Goal: Ask a question

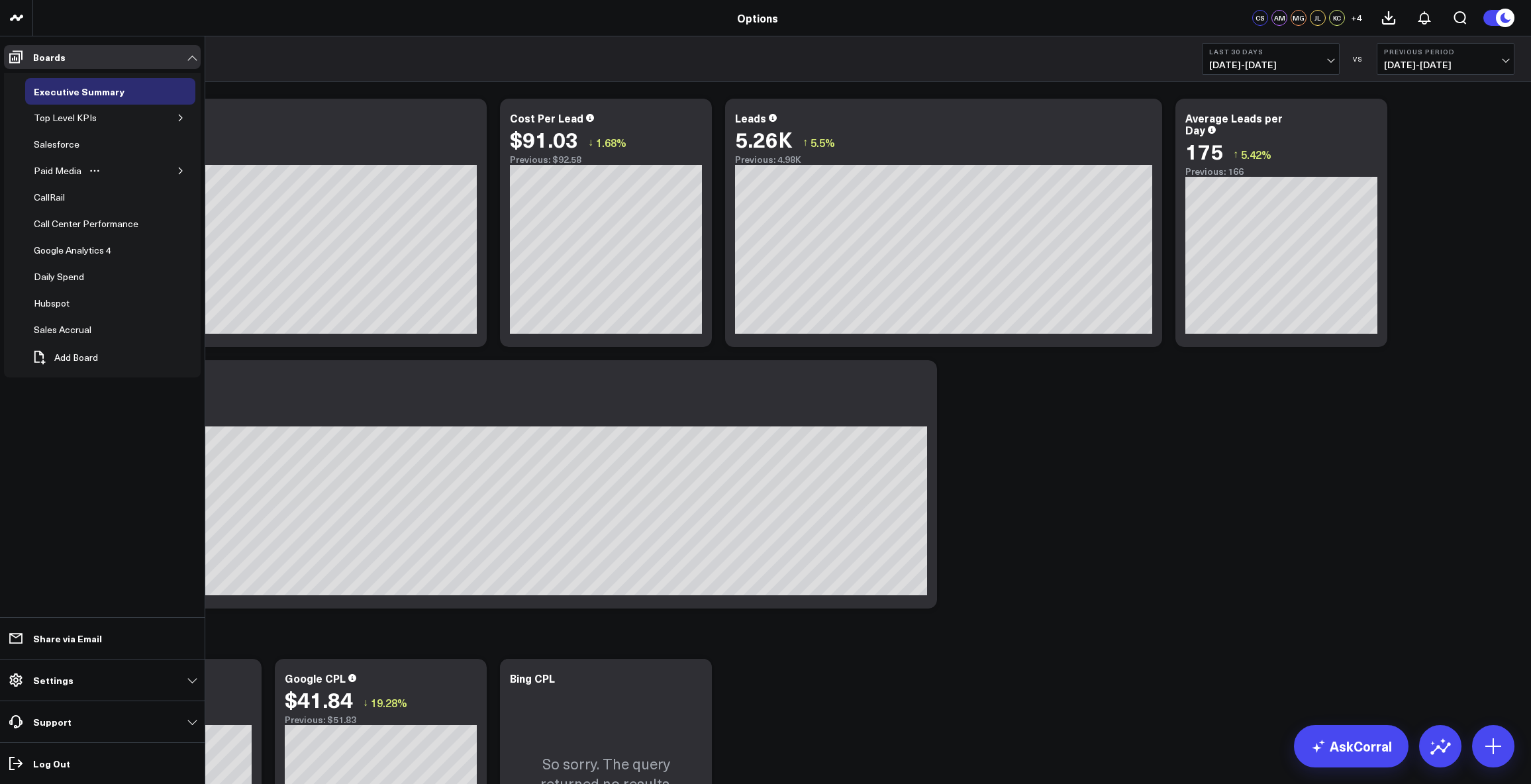
click at [180, 169] on icon "button" at bounding box center [181, 171] width 4 height 6
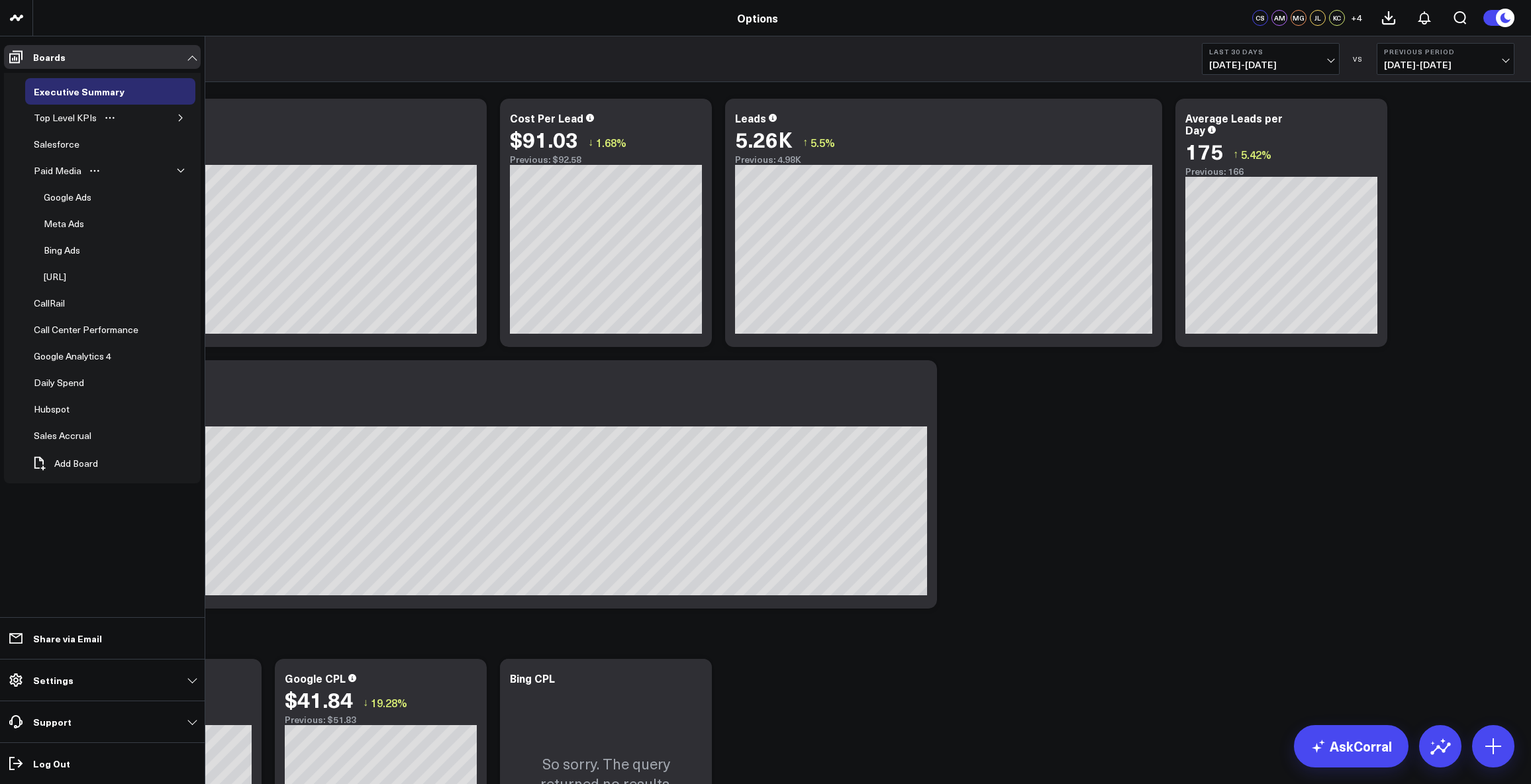
click at [181, 120] on icon "button" at bounding box center [181, 118] width 8 height 8
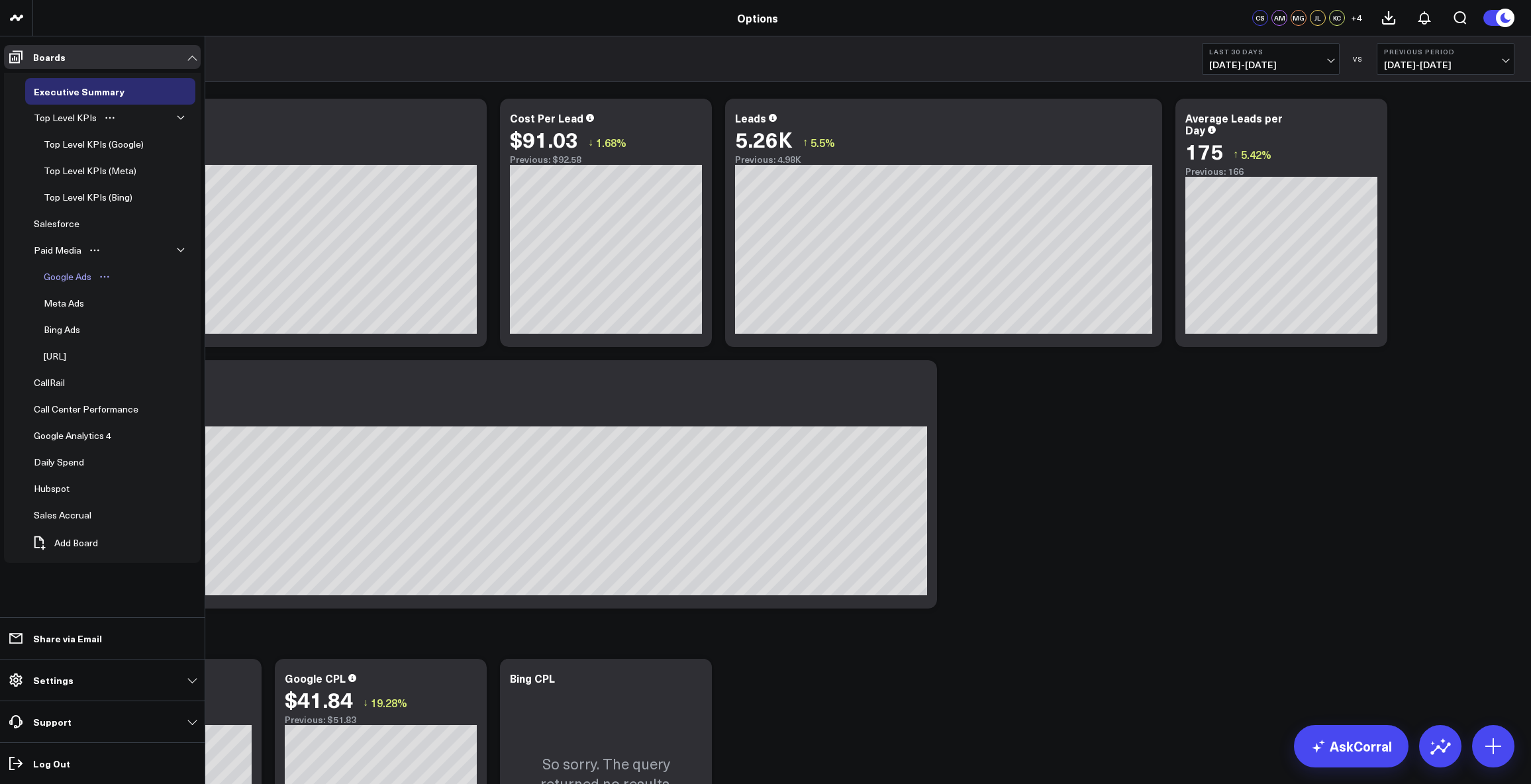
click at [61, 274] on div "Google Ads" at bounding box center [67, 276] width 54 height 16
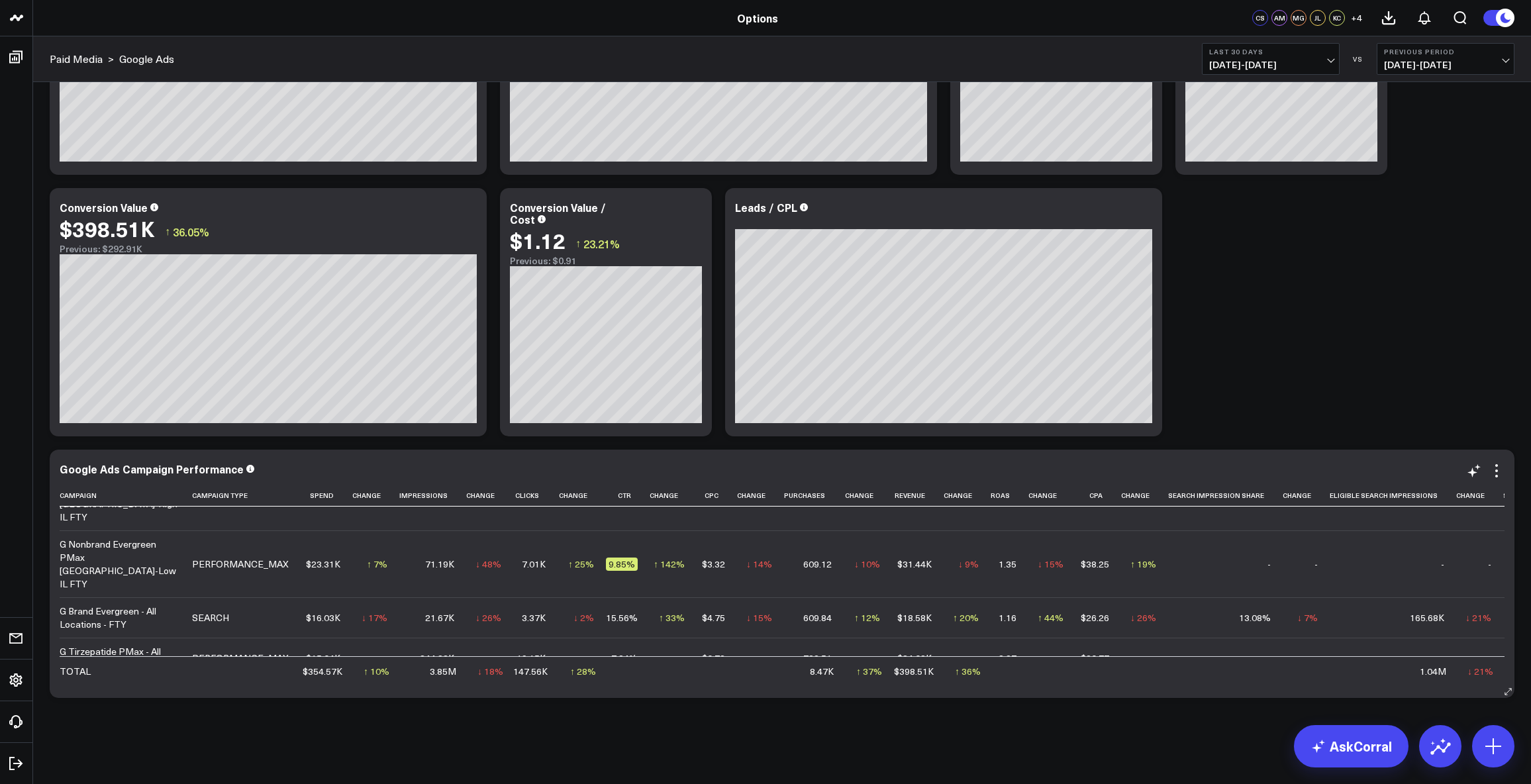
scroll to position [95, 0]
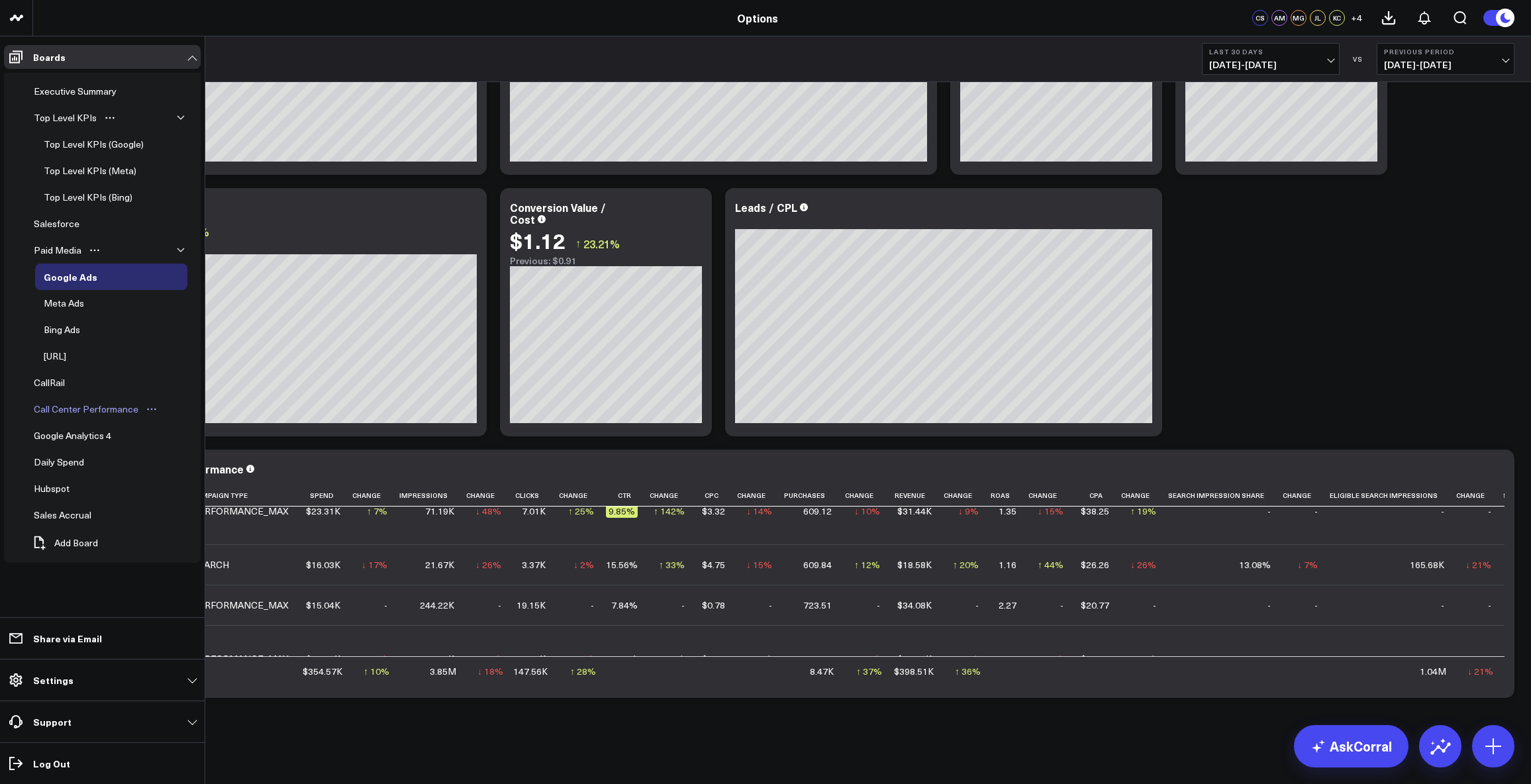
click at [81, 409] on div "Call Center Performance" at bounding box center [86, 409] width 111 height 16
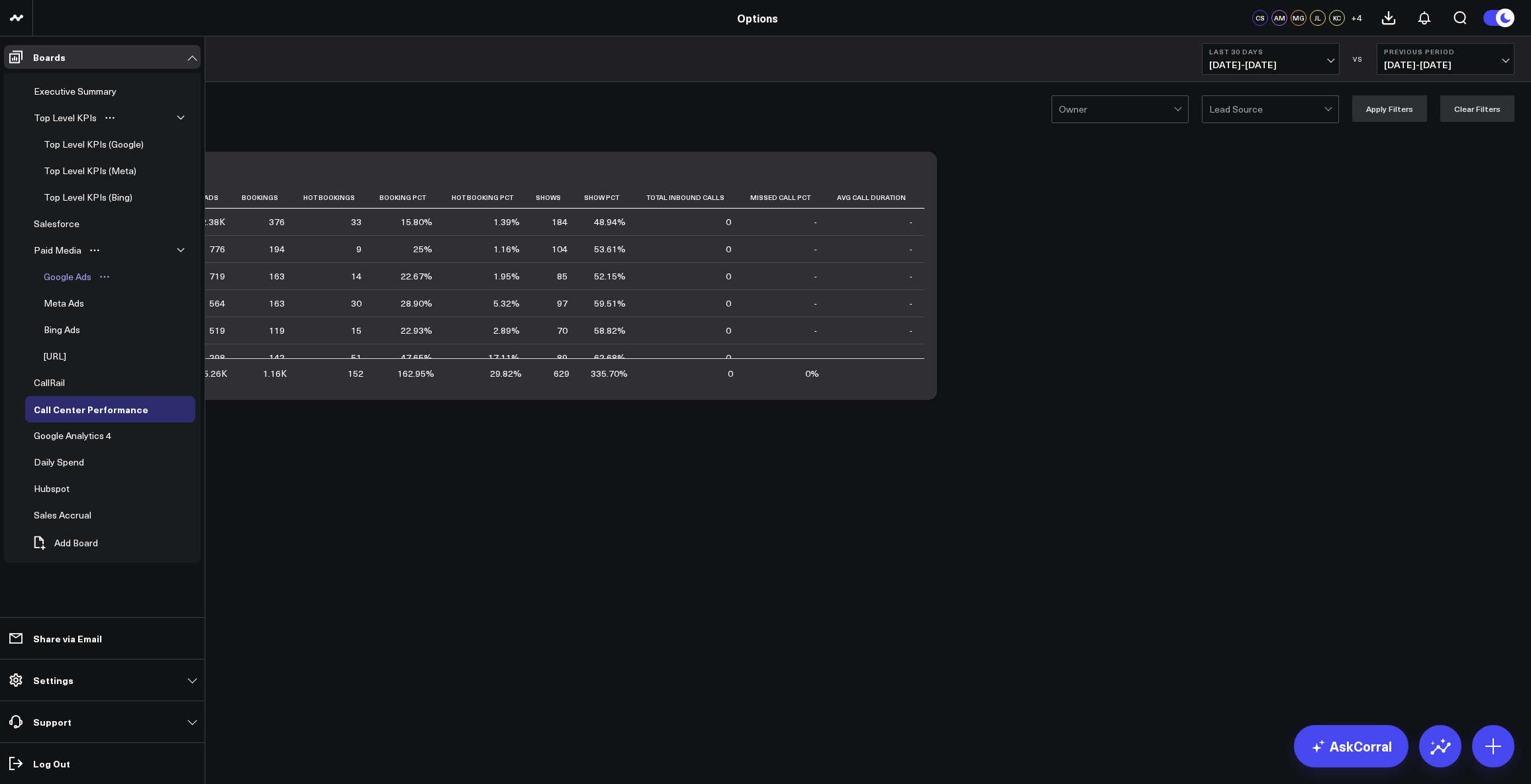
click at [70, 274] on div "Google Ads" at bounding box center [67, 276] width 54 height 16
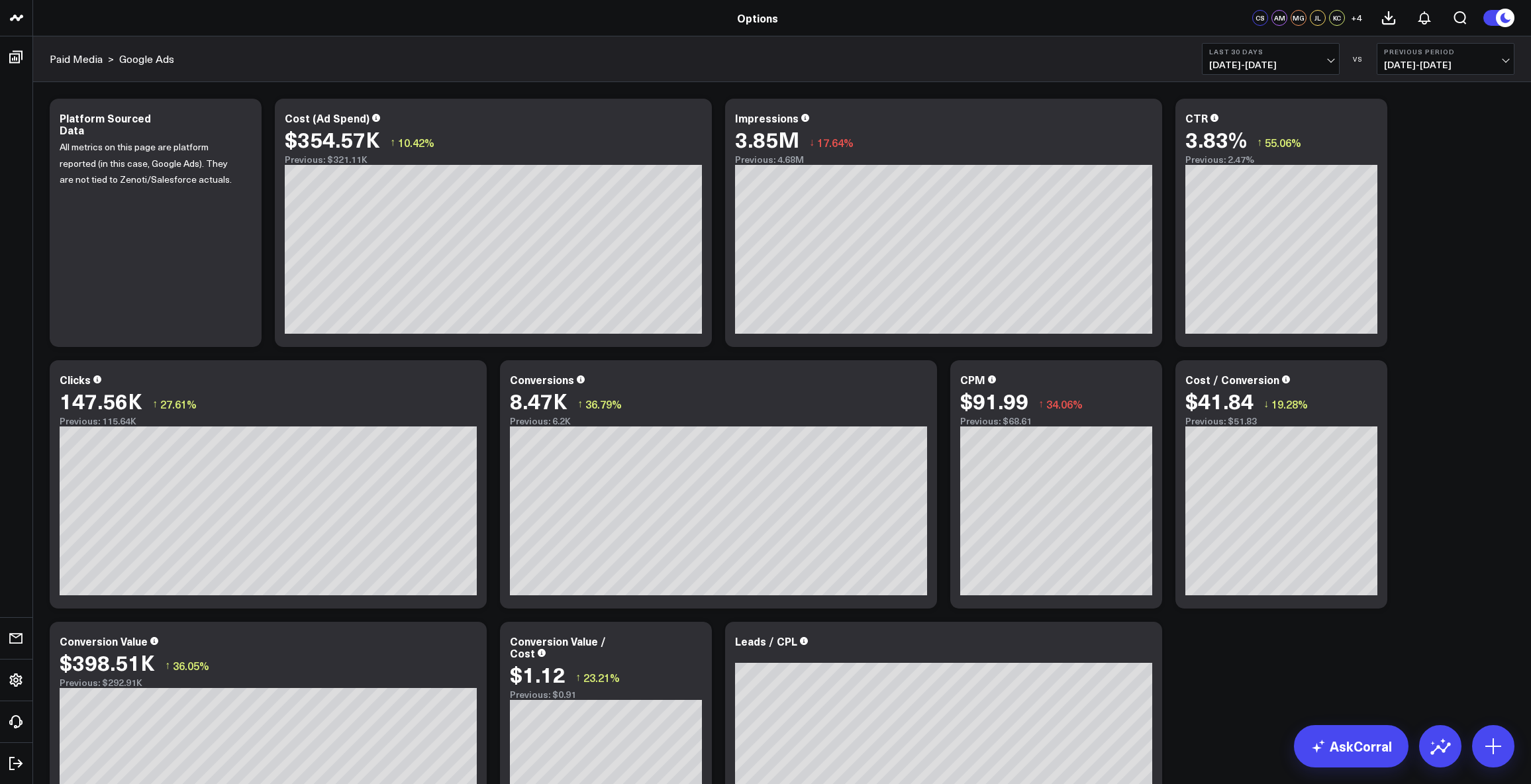
click at [1331, 60] on span "[DATE] - [DATE]" at bounding box center [1271, 65] width 123 height 11
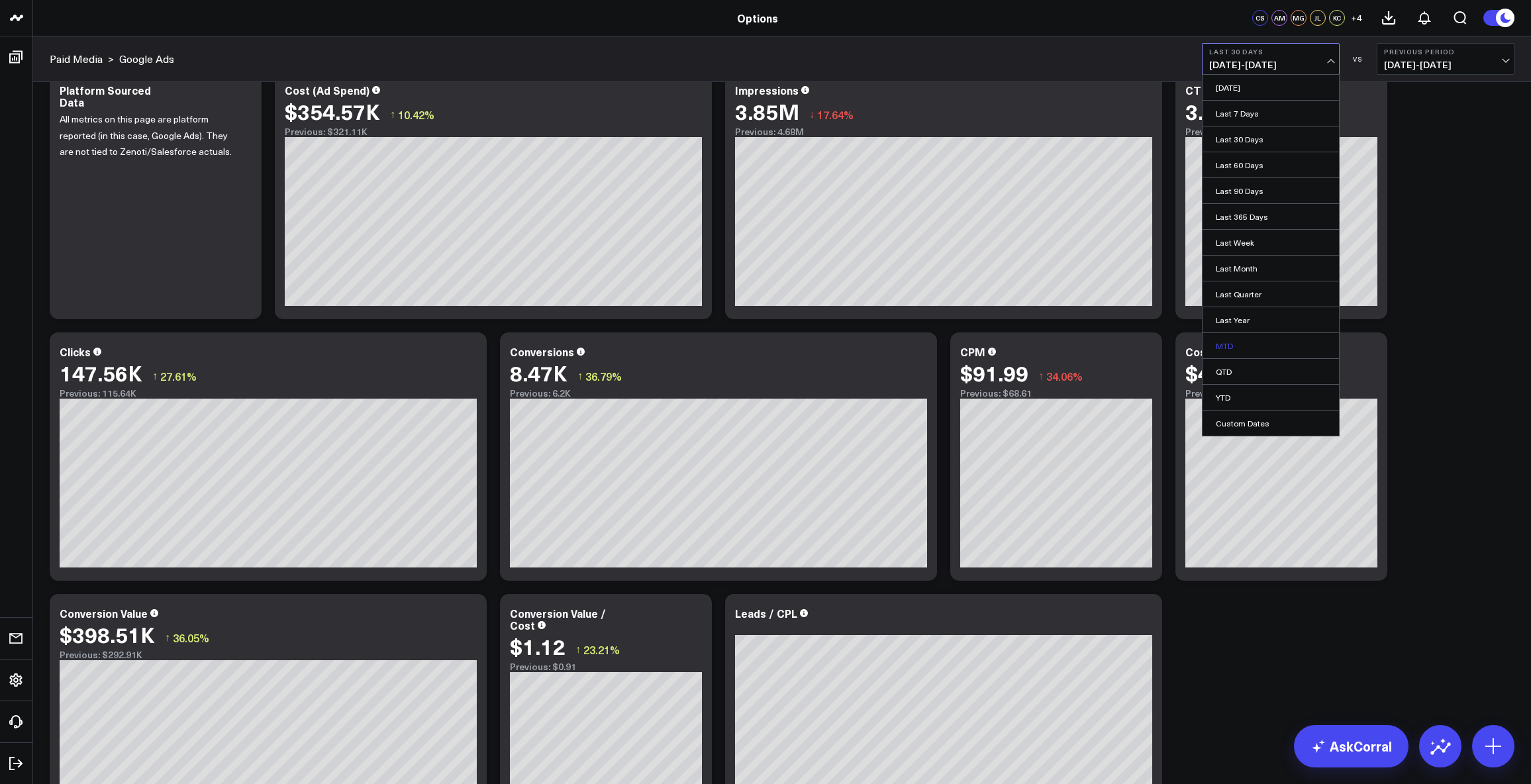
scroll to position [185, 0]
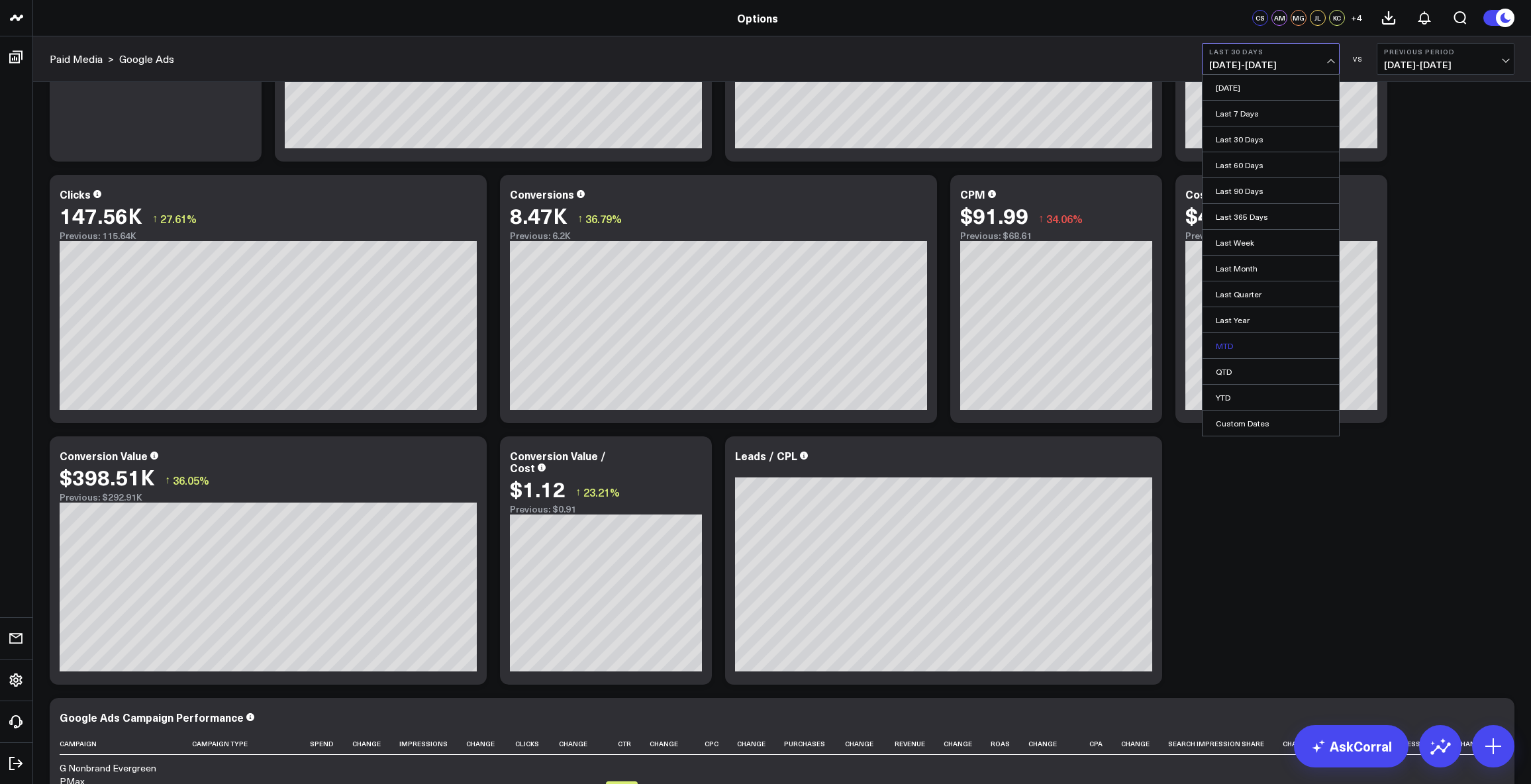
click at [1298, 349] on link "MTD" at bounding box center [1270, 345] width 136 height 25
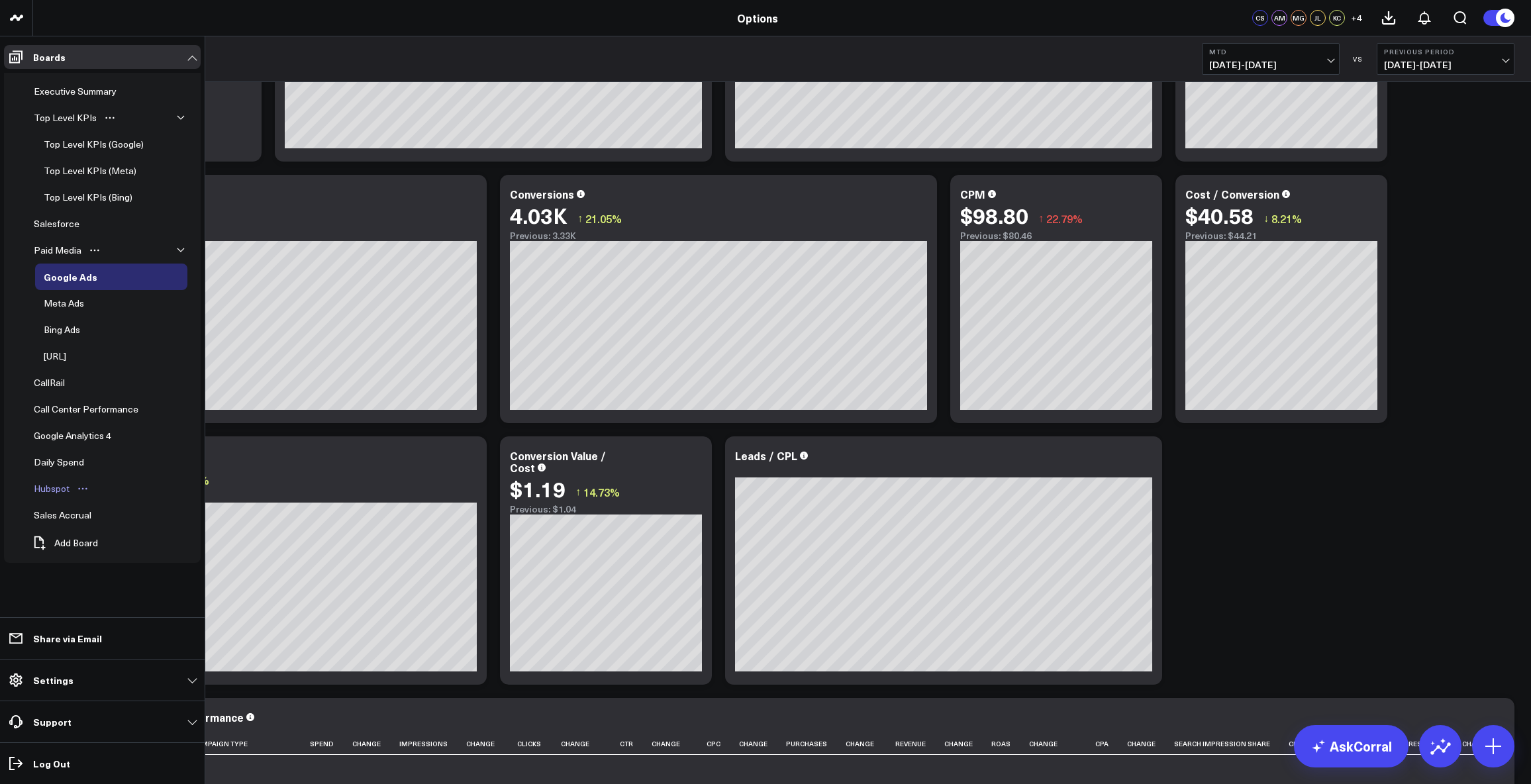
click at [52, 486] on div "Hubspot" at bounding box center [51, 489] width 42 height 16
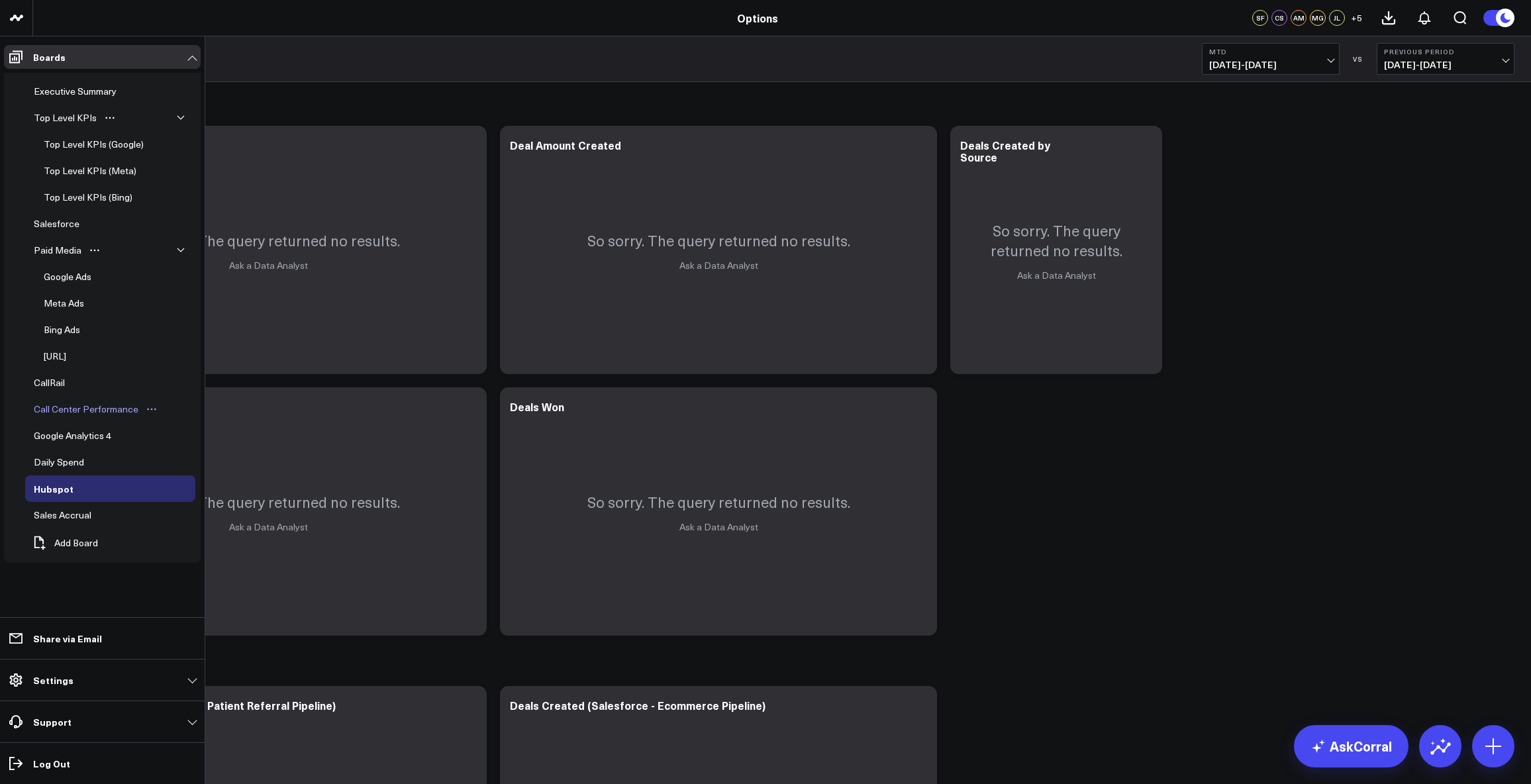
click at [58, 406] on div "Call Center Performance" at bounding box center [86, 409] width 111 height 16
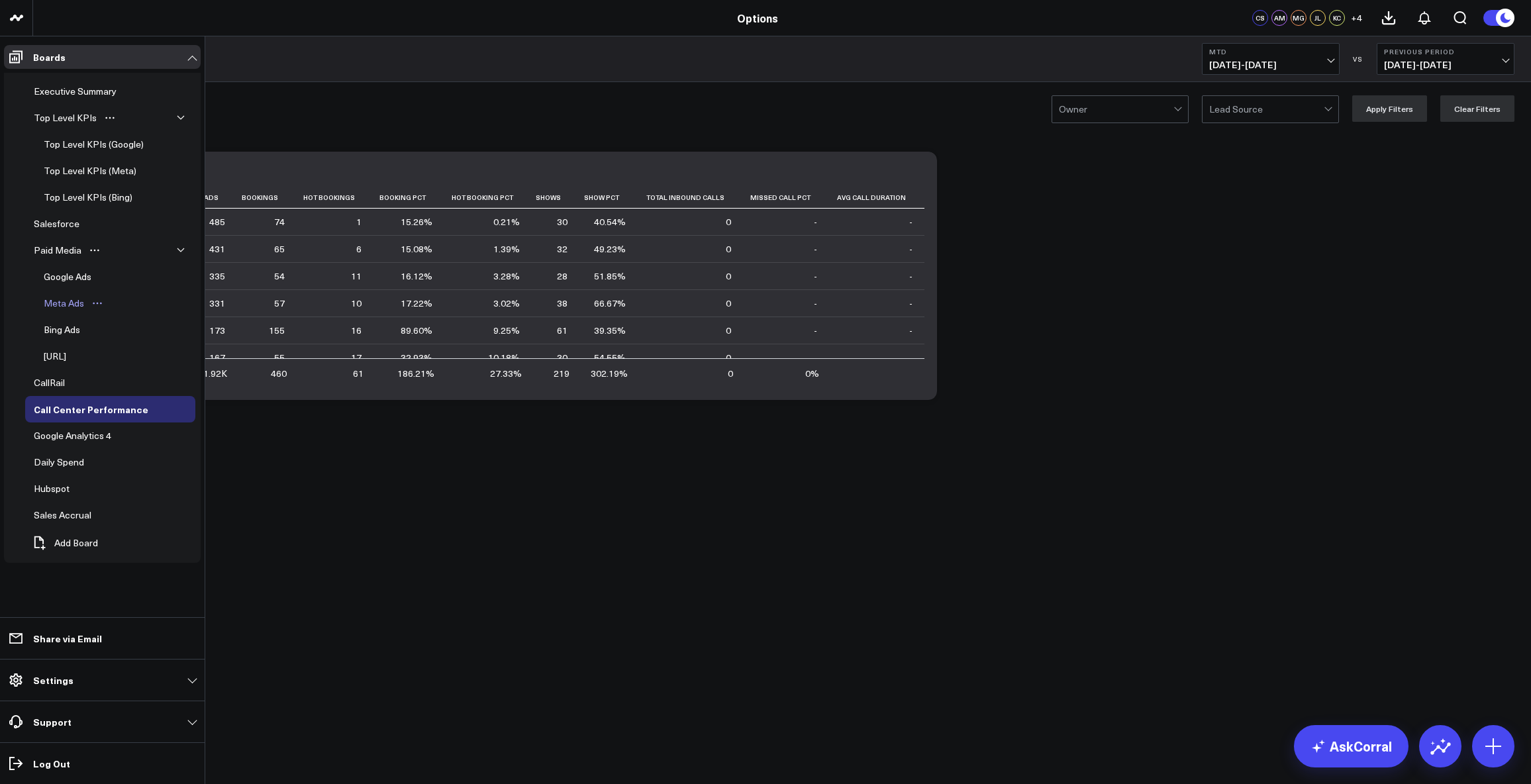
click at [56, 299] on div "Meta Ads" at bounding box center [63, 303] width 47 height 16
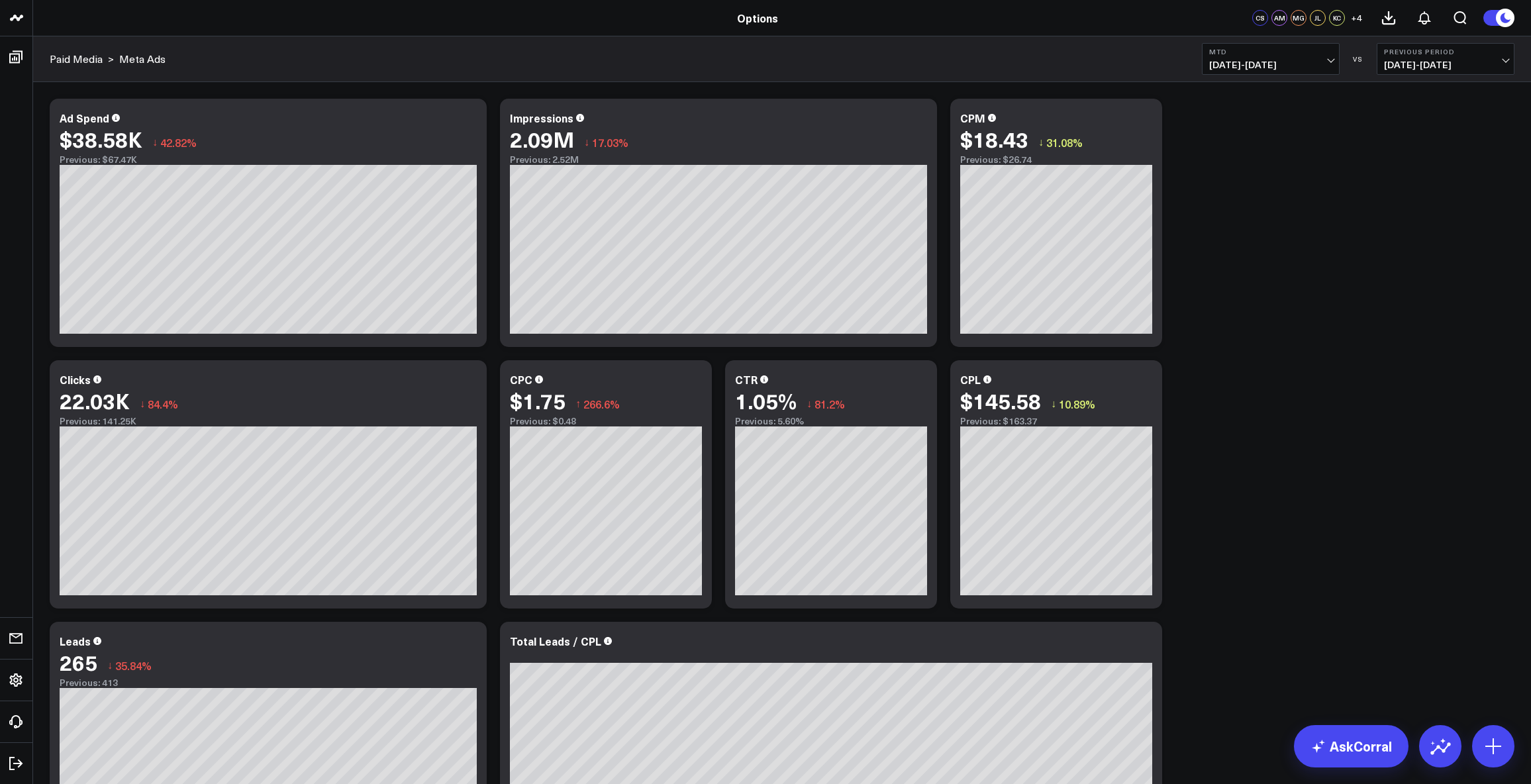
click at [1272, 63] on span "[DATE] - [DATE]" at bounding box center [1271, 65] width 123 height 11
click at [1271, 82] on link "[DATE]" at bounding box center [1270, 87] width 136 height 25
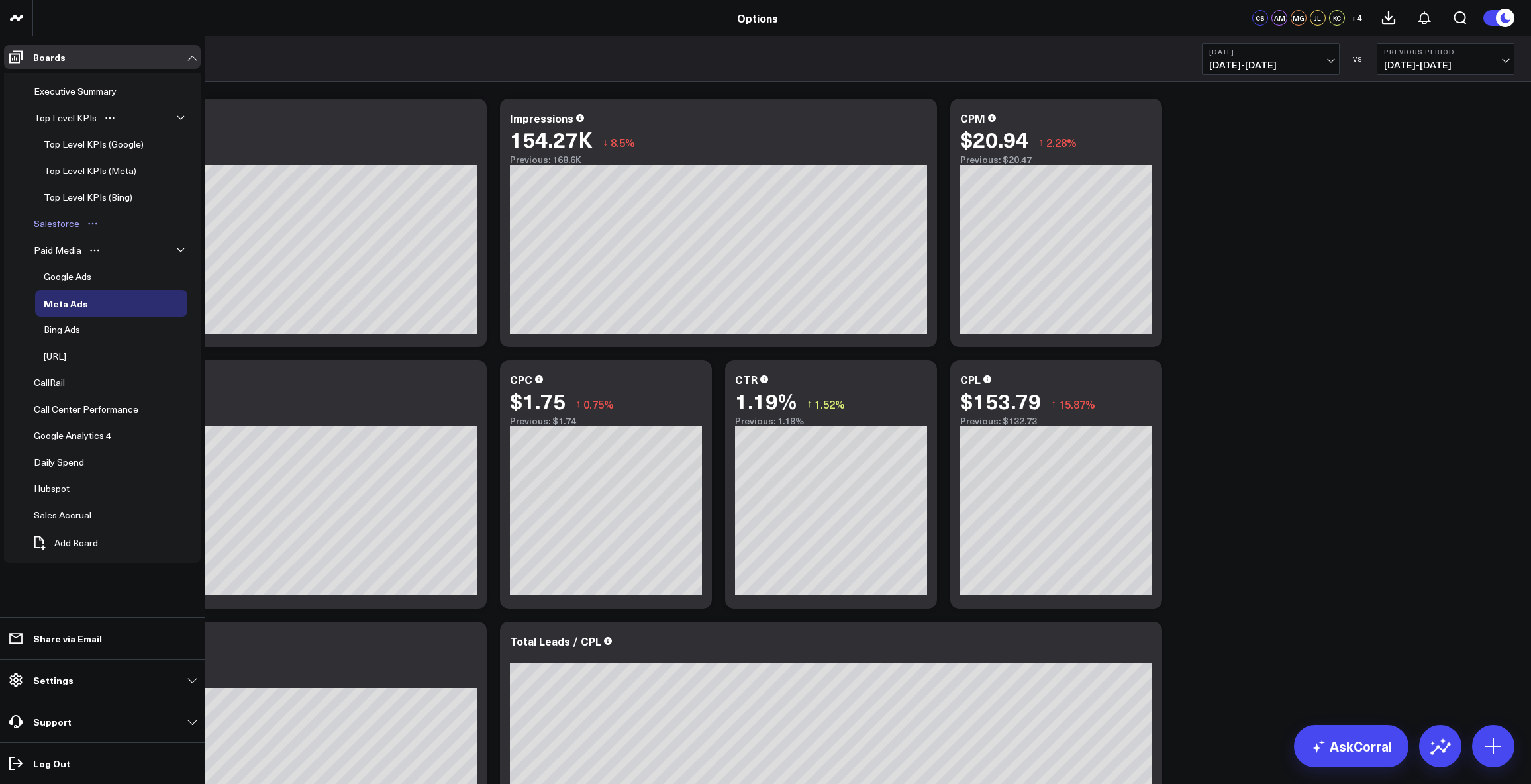
click at [46, 221] on div "Salesforce" at bounding box center [56, 223] width 52 height 16
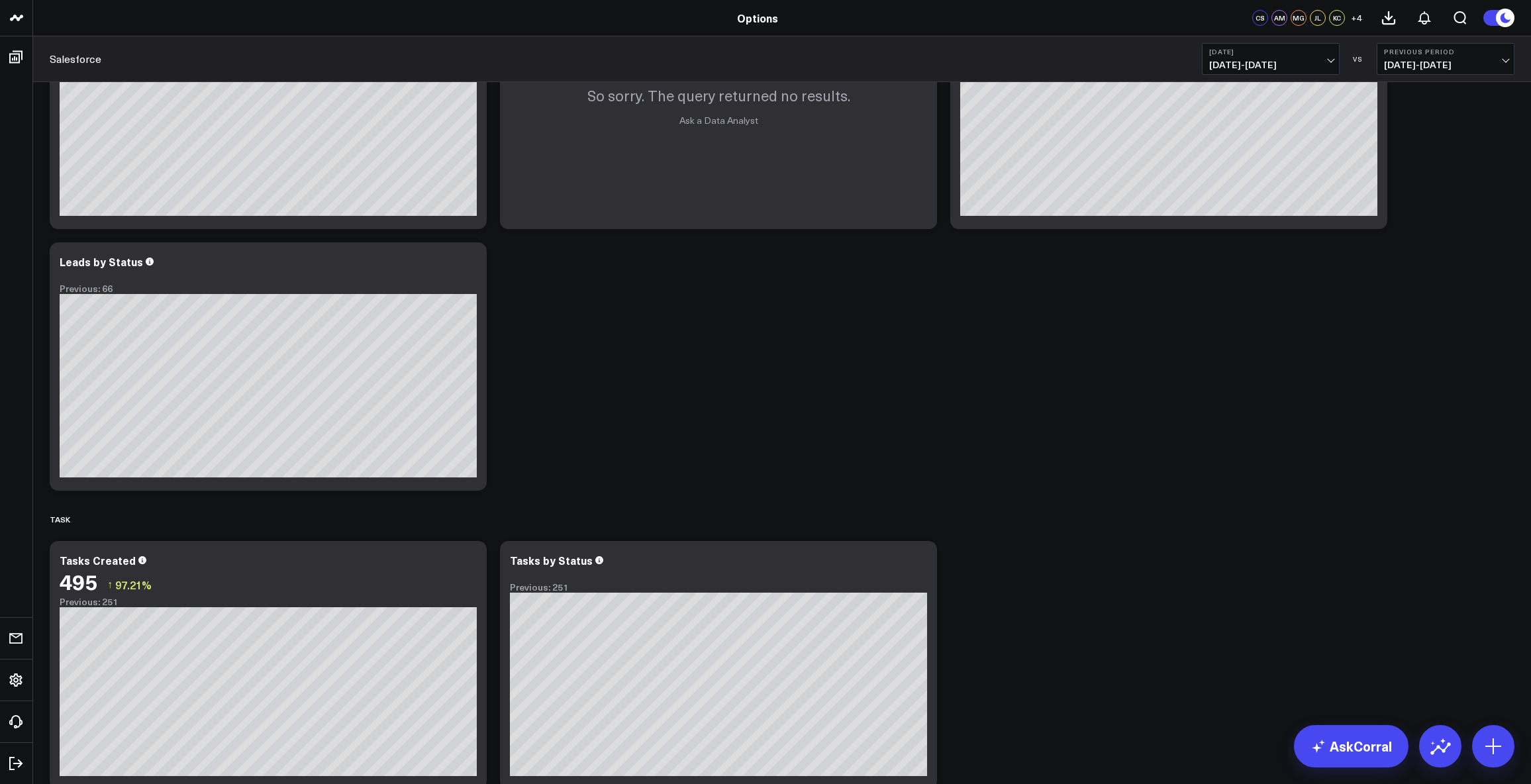
scroll to position [797, 0]
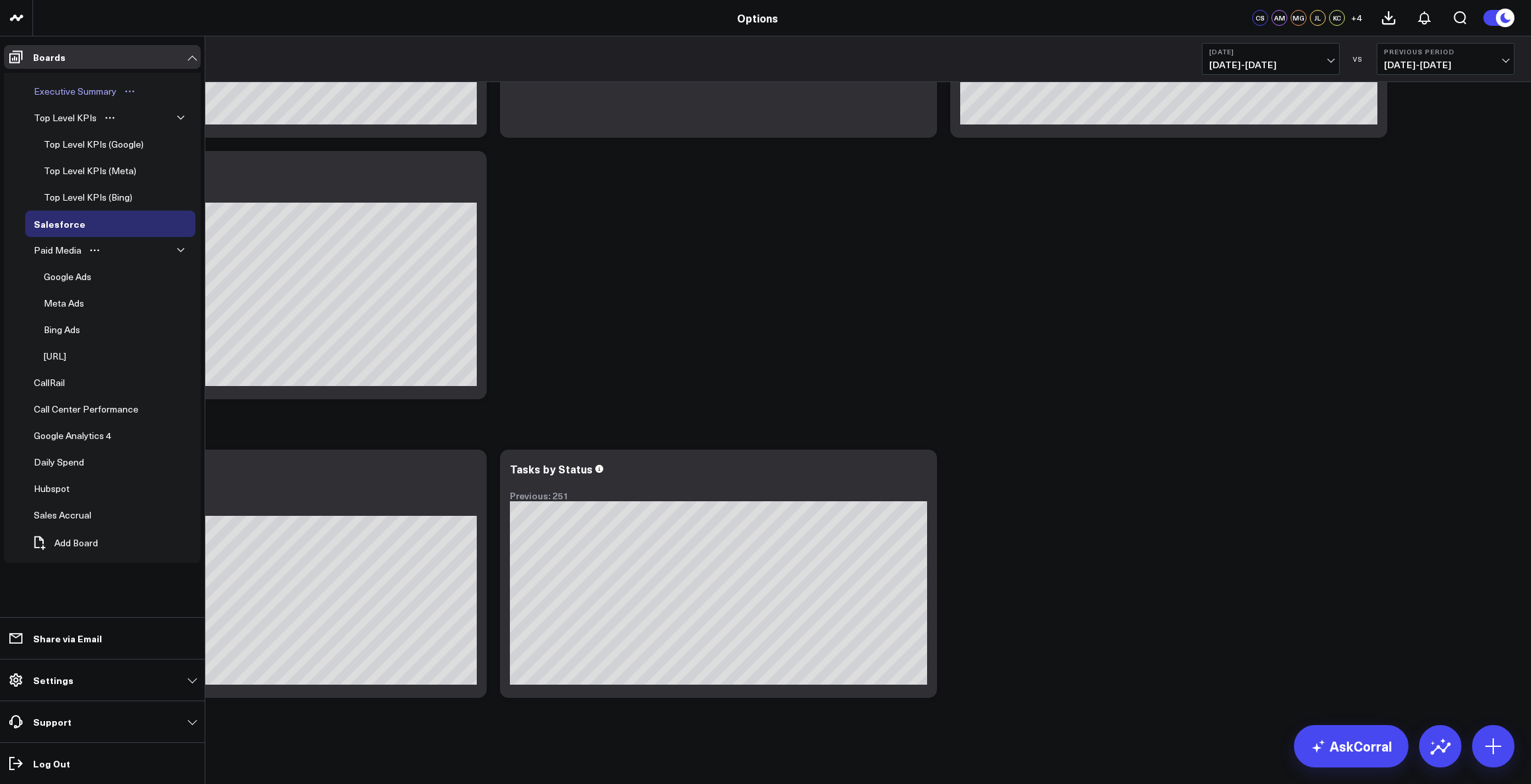
click at [76, 93] on div "Executive Summary" at bounding box center [75, 91] width 90 height 16
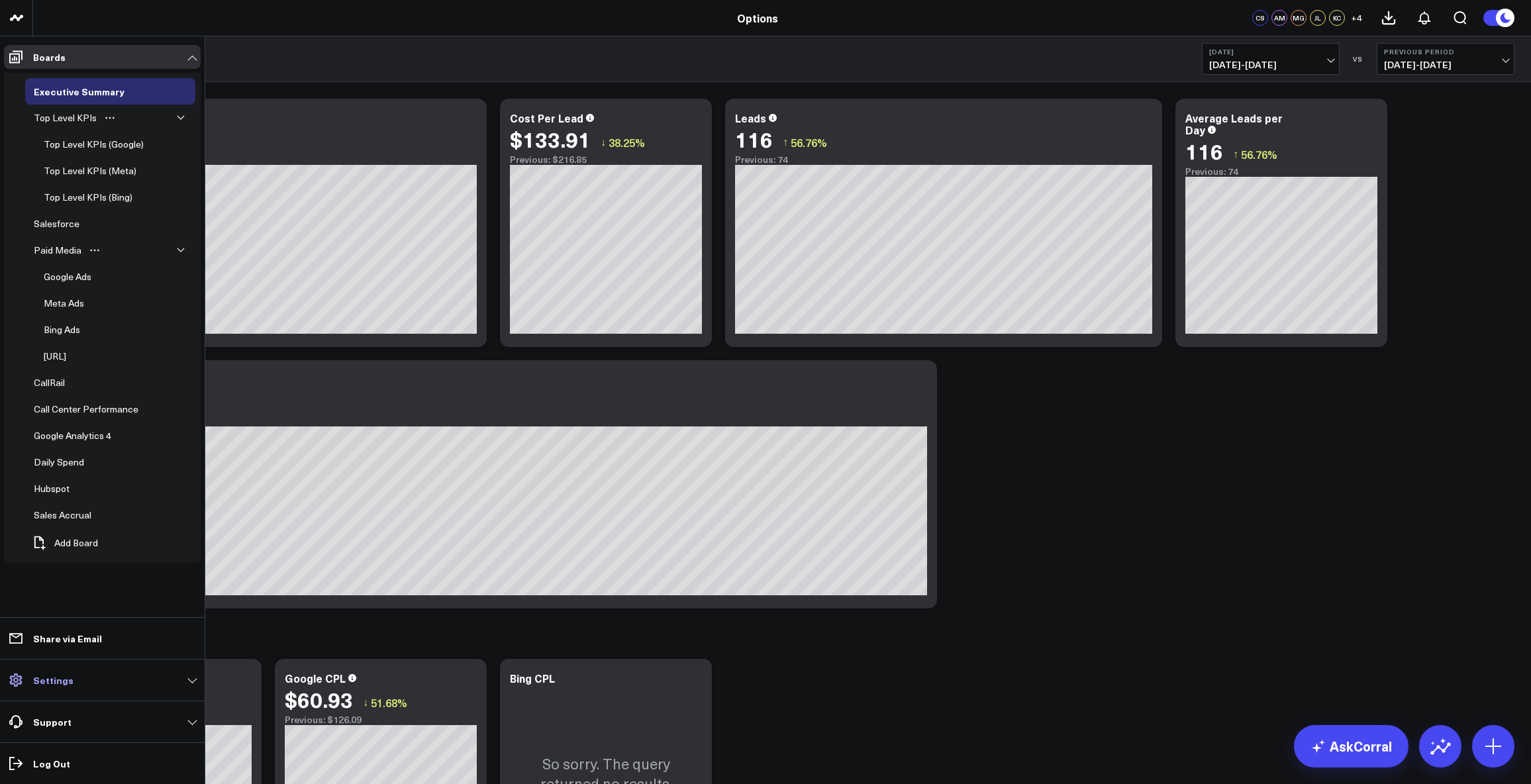
click at [189, 678] on link "Settings" at bounding box center [102, 680] width 197 height 24
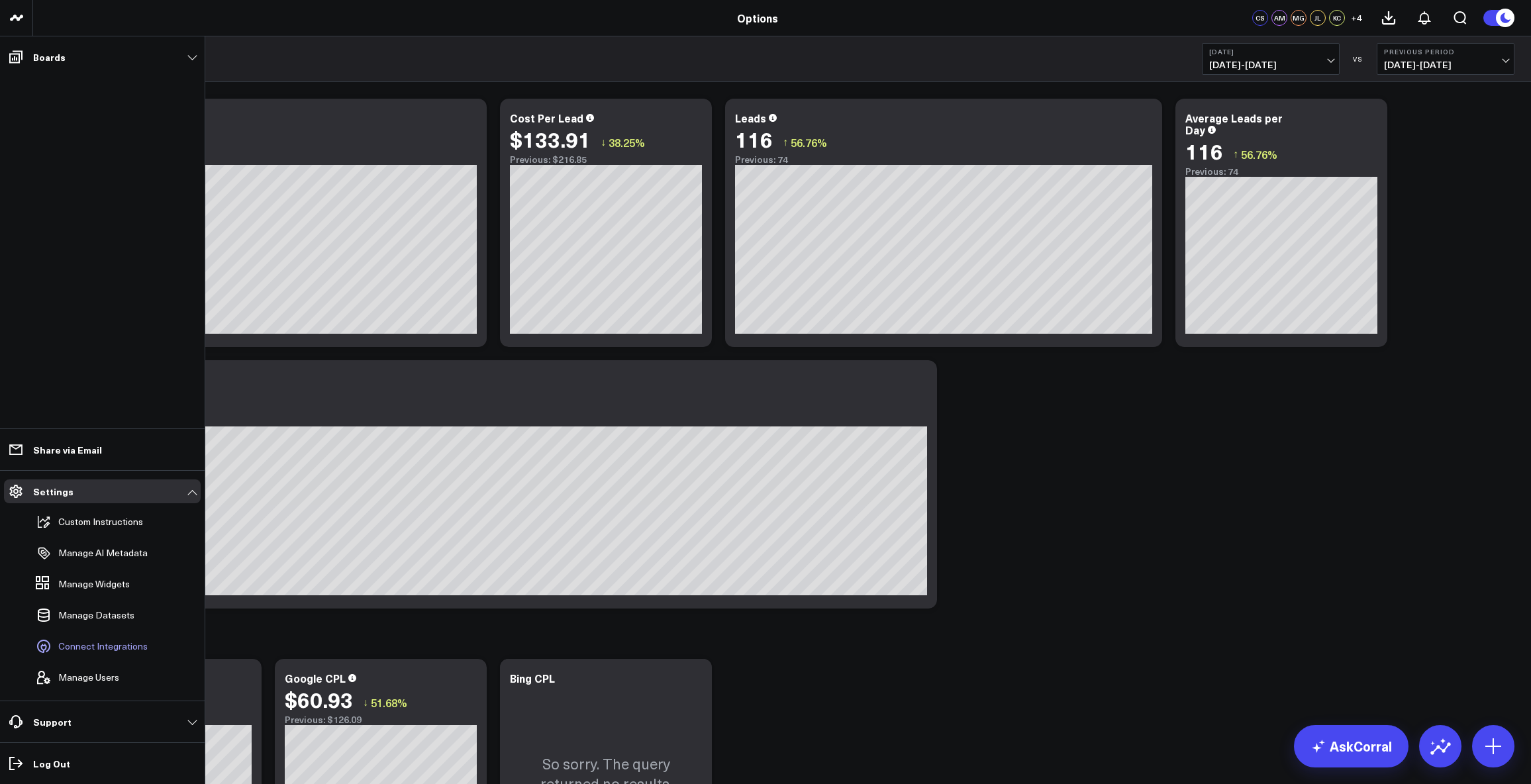
click at [126, 646] on span "Connect Integrations" at bounding box center [103, 646] width 90 height 11
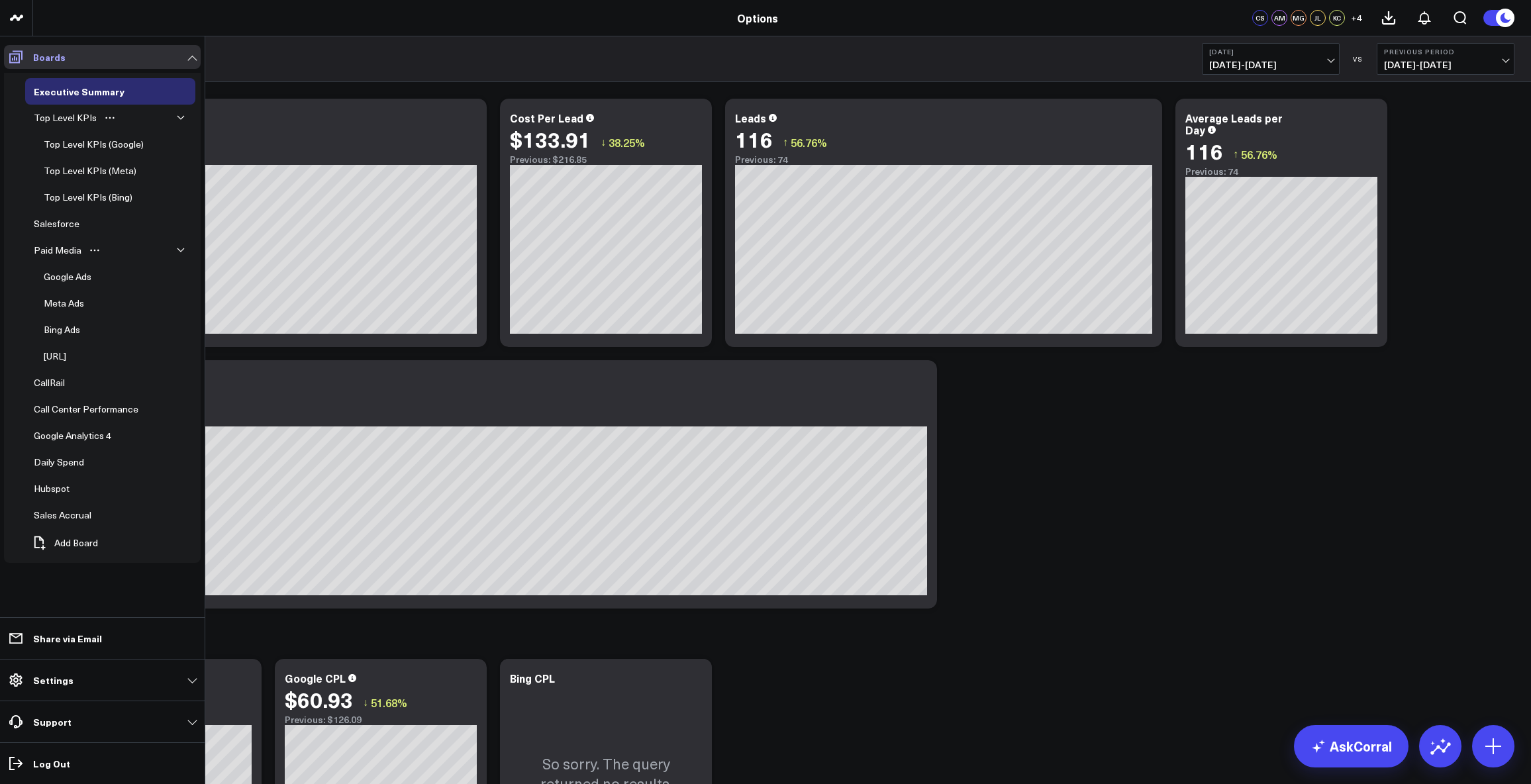
click at [16, 56] on icon at bounding box center [16, 56] width 16 height 16
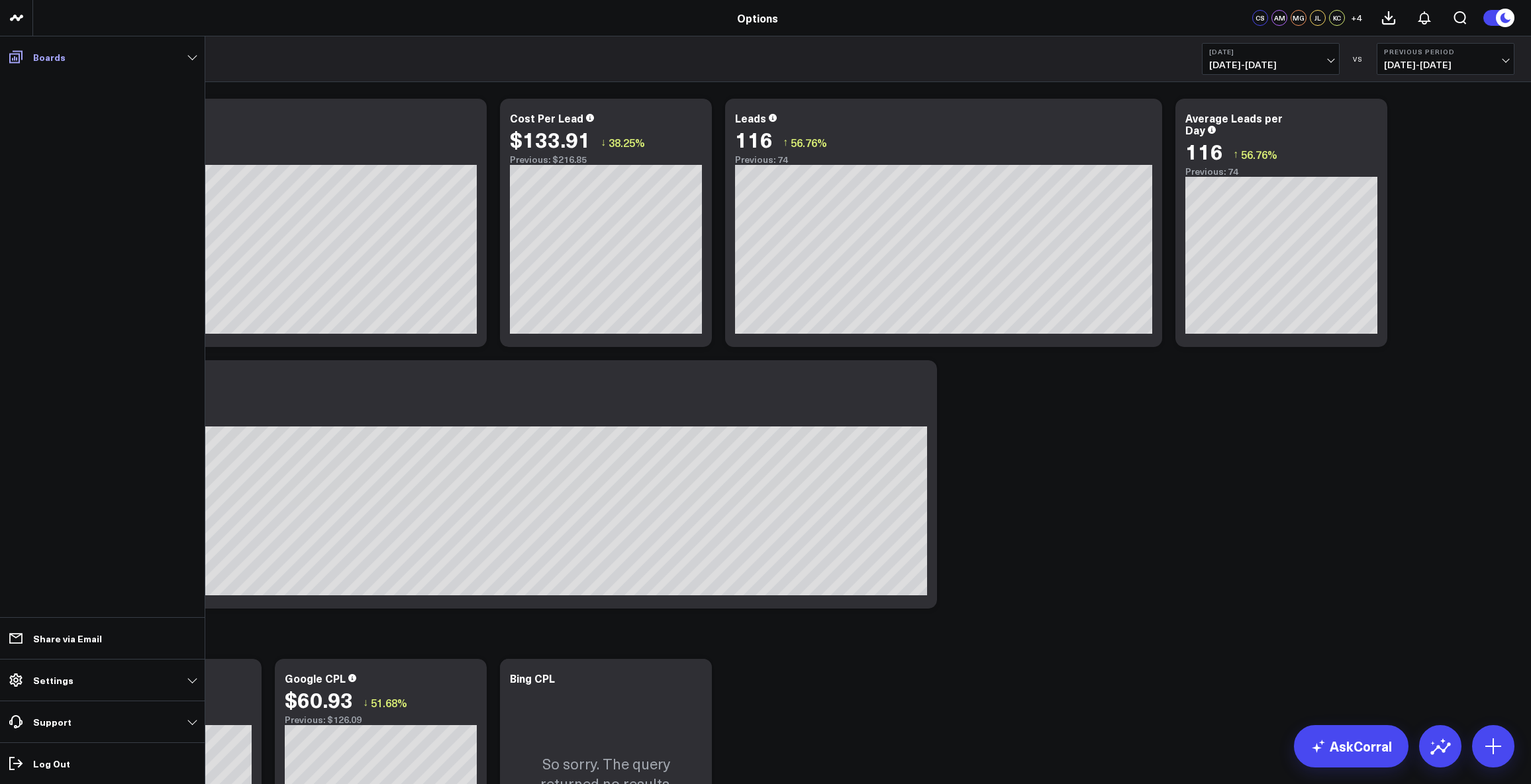
click at [16, 56] on icon at bounding box center [16, 56] width 16 height 16
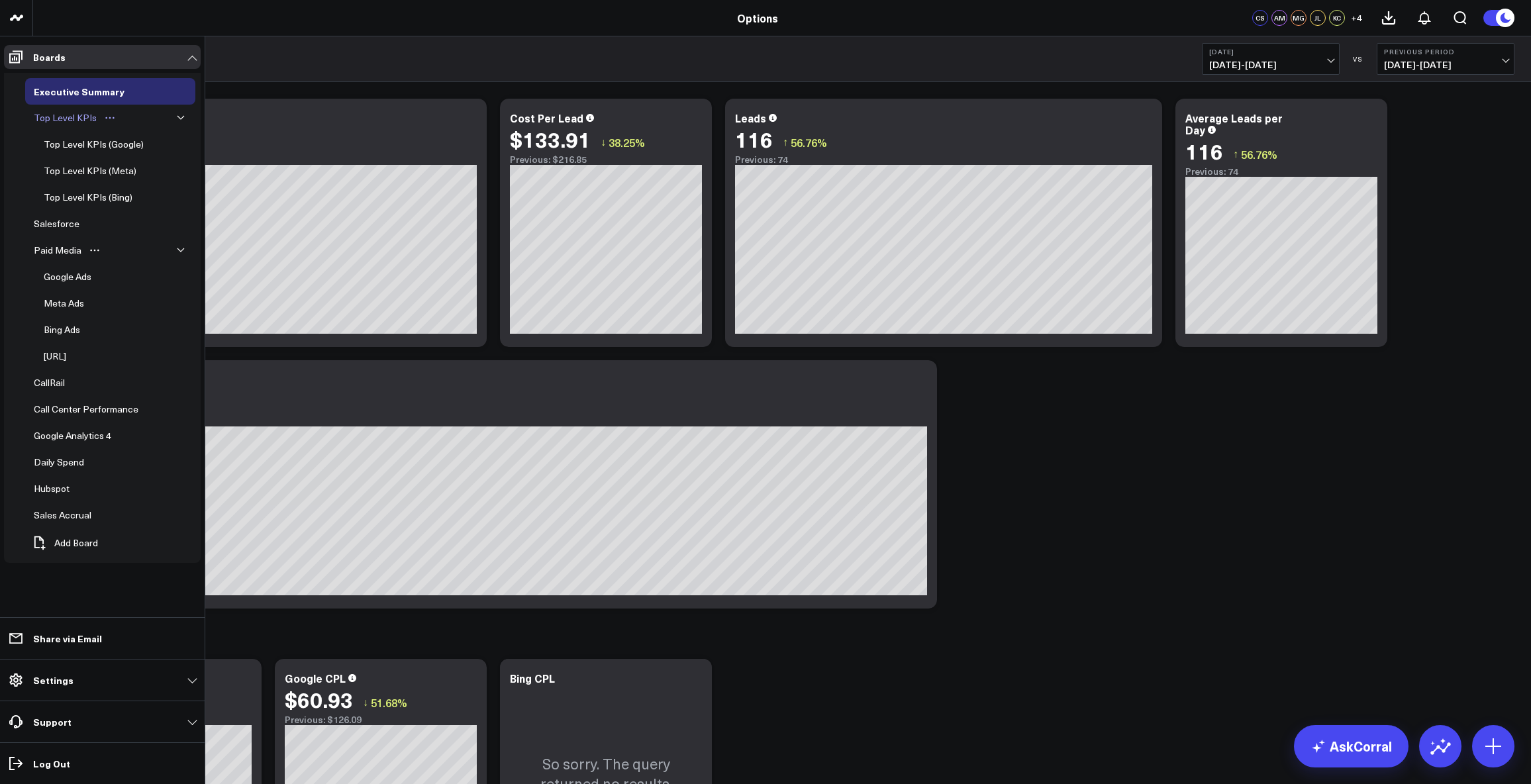
click at [49, 117] on div "Top Level KPIs" at bounding box center [65, 118] width 70 height 16
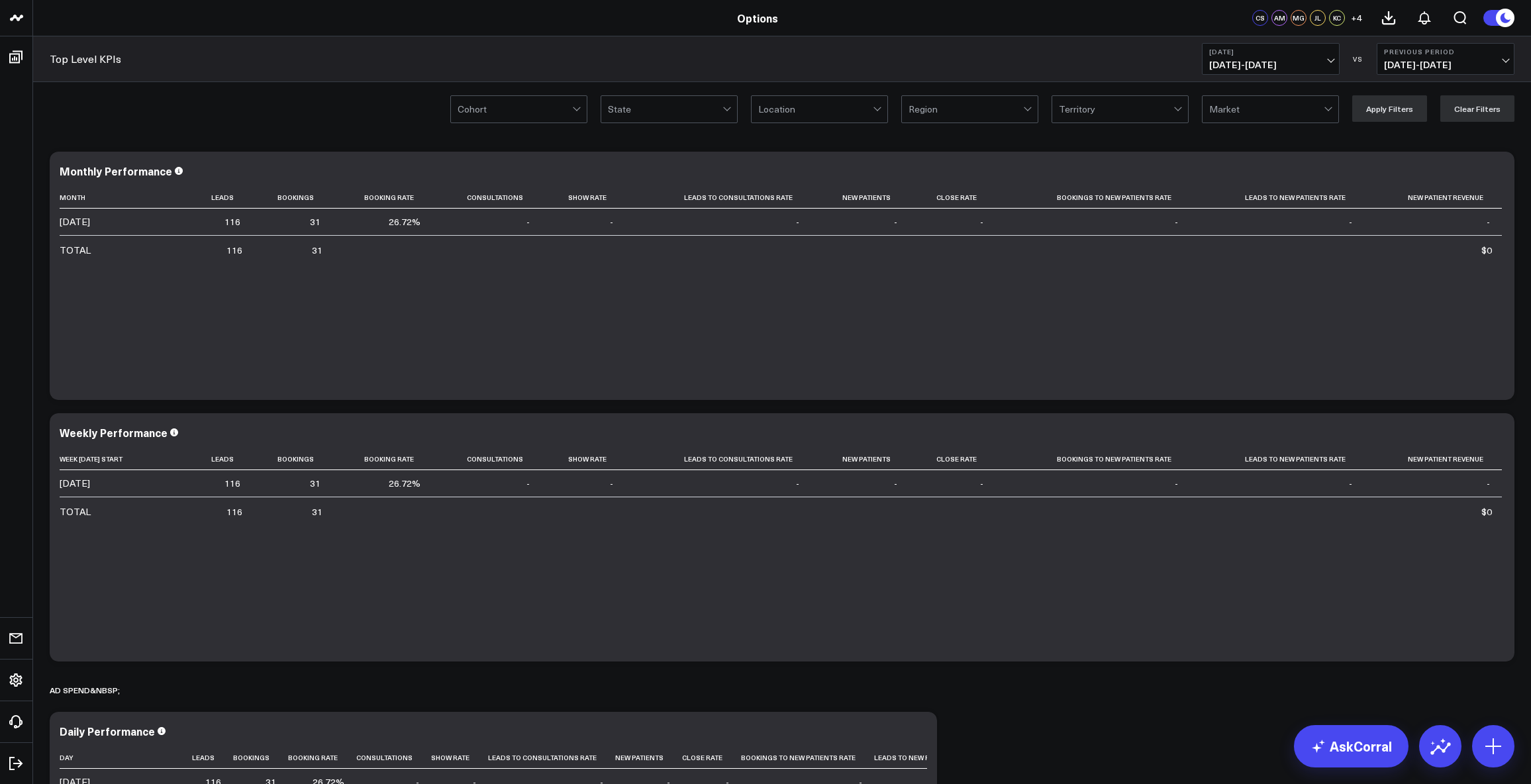
click at [1332, 60] on span "[DATE] - [DATE]" at bounding box center [1271, 65] width 123 height 11
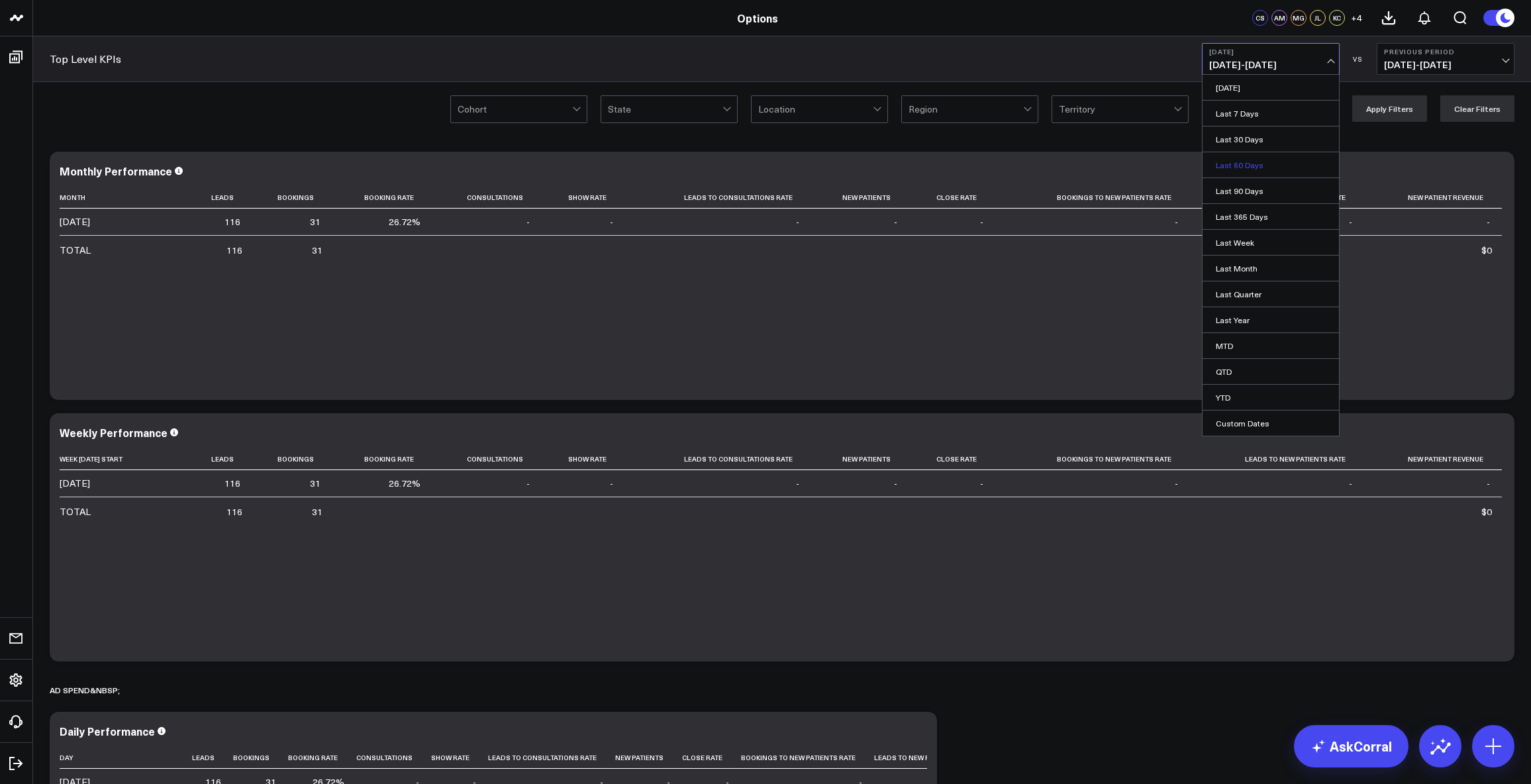
click at [1261, 168] on link "Last 60 Days" at bounding box center [1270, 165] width 136 height 25
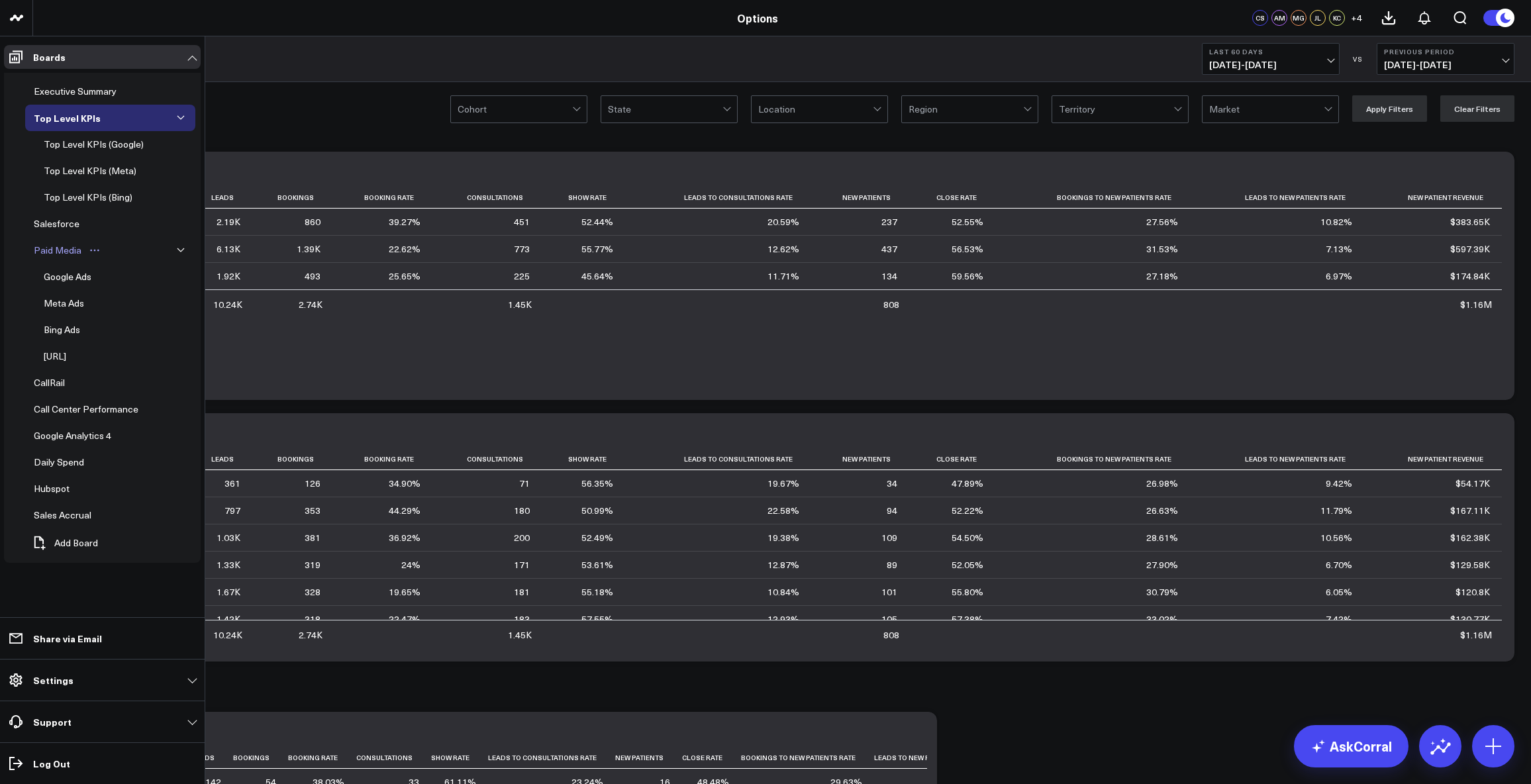
click at [63, 255] on div "Paid Media" at bounding box center [57, 250] width 54 height 16
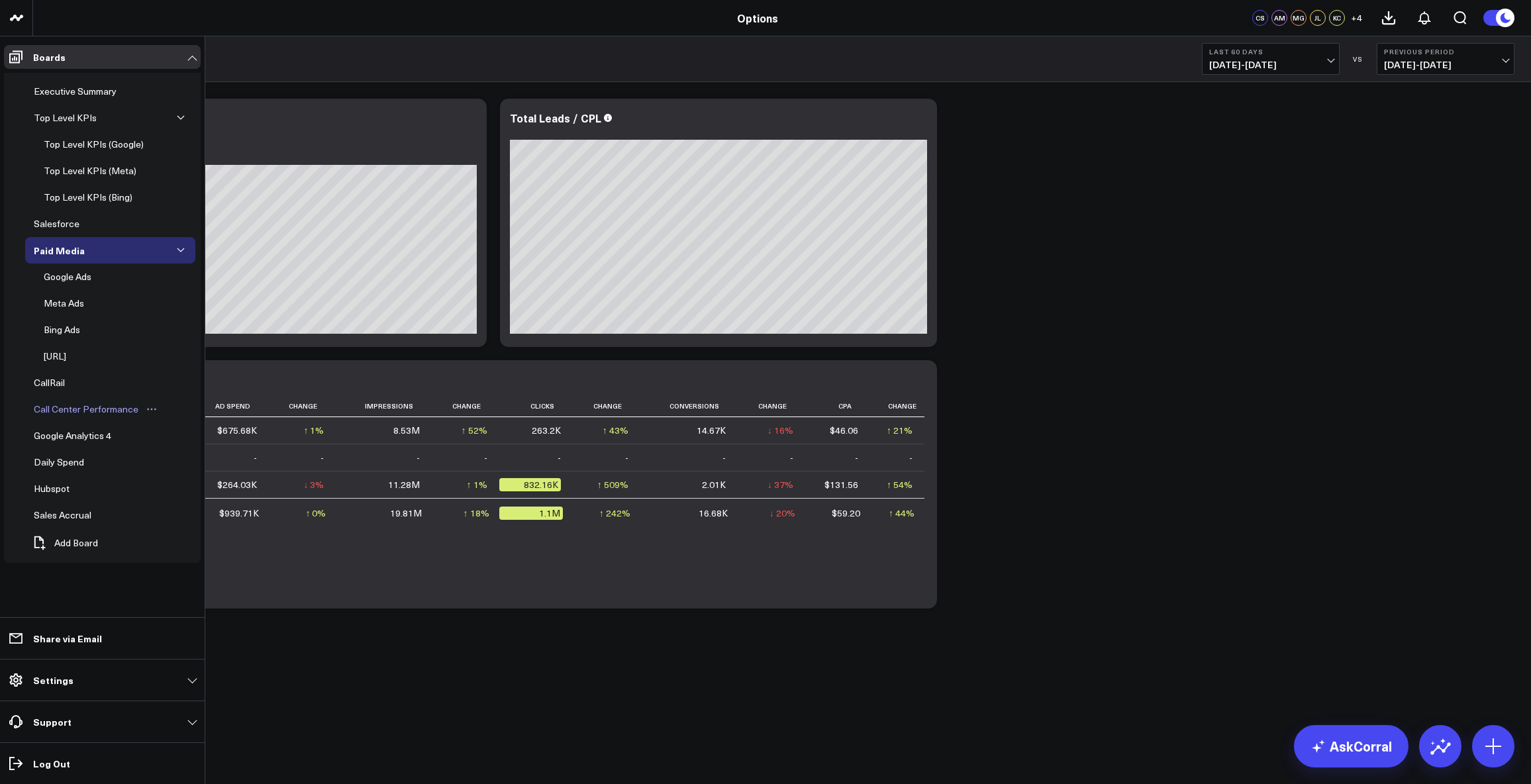
click at [52, 410] on div "Call Center Performance" at bounding box center [86, 409] width 111 height 16
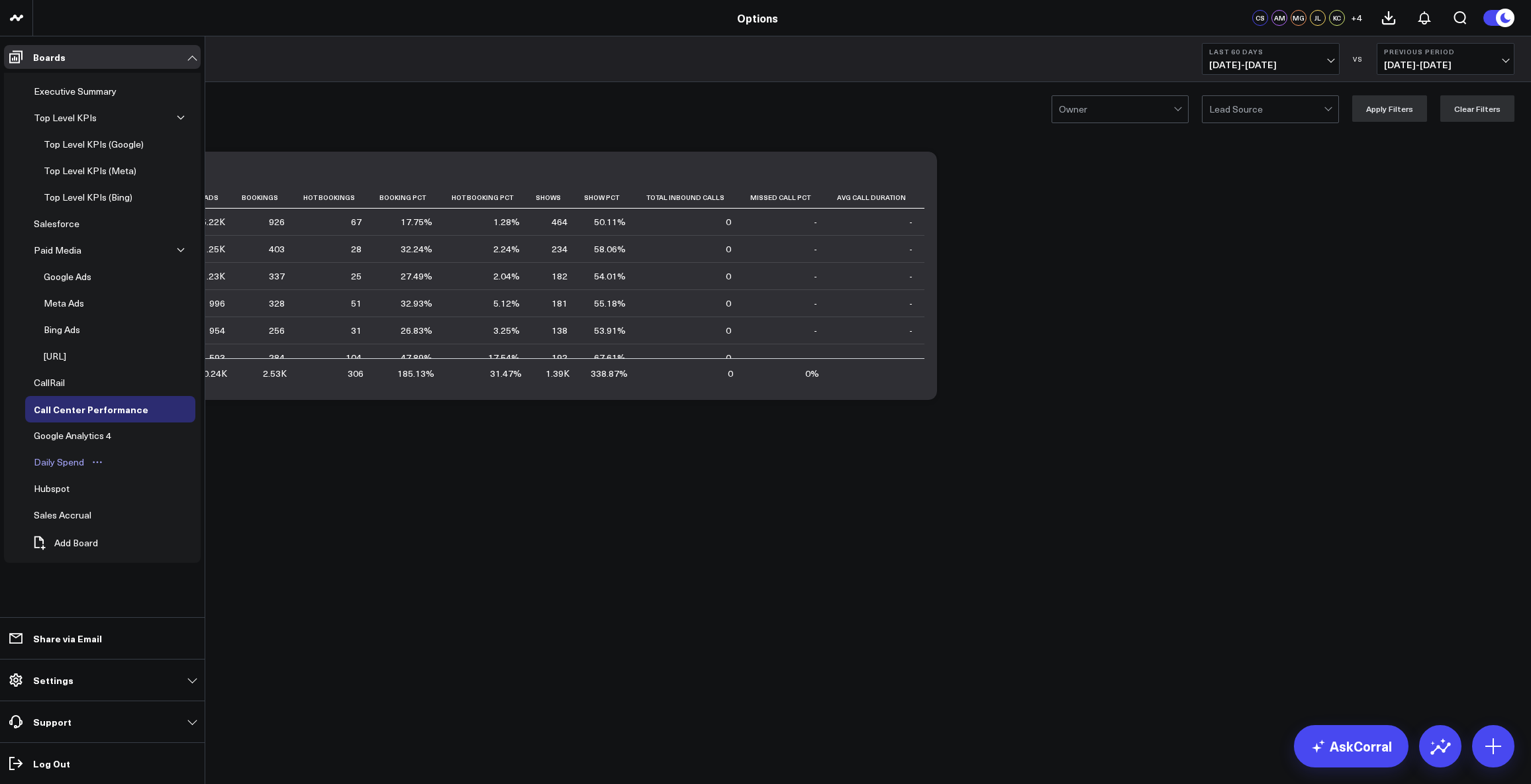
click at [67, 462] on div "Daily Spend" at bounding box center [59, 462] width 57 height 16
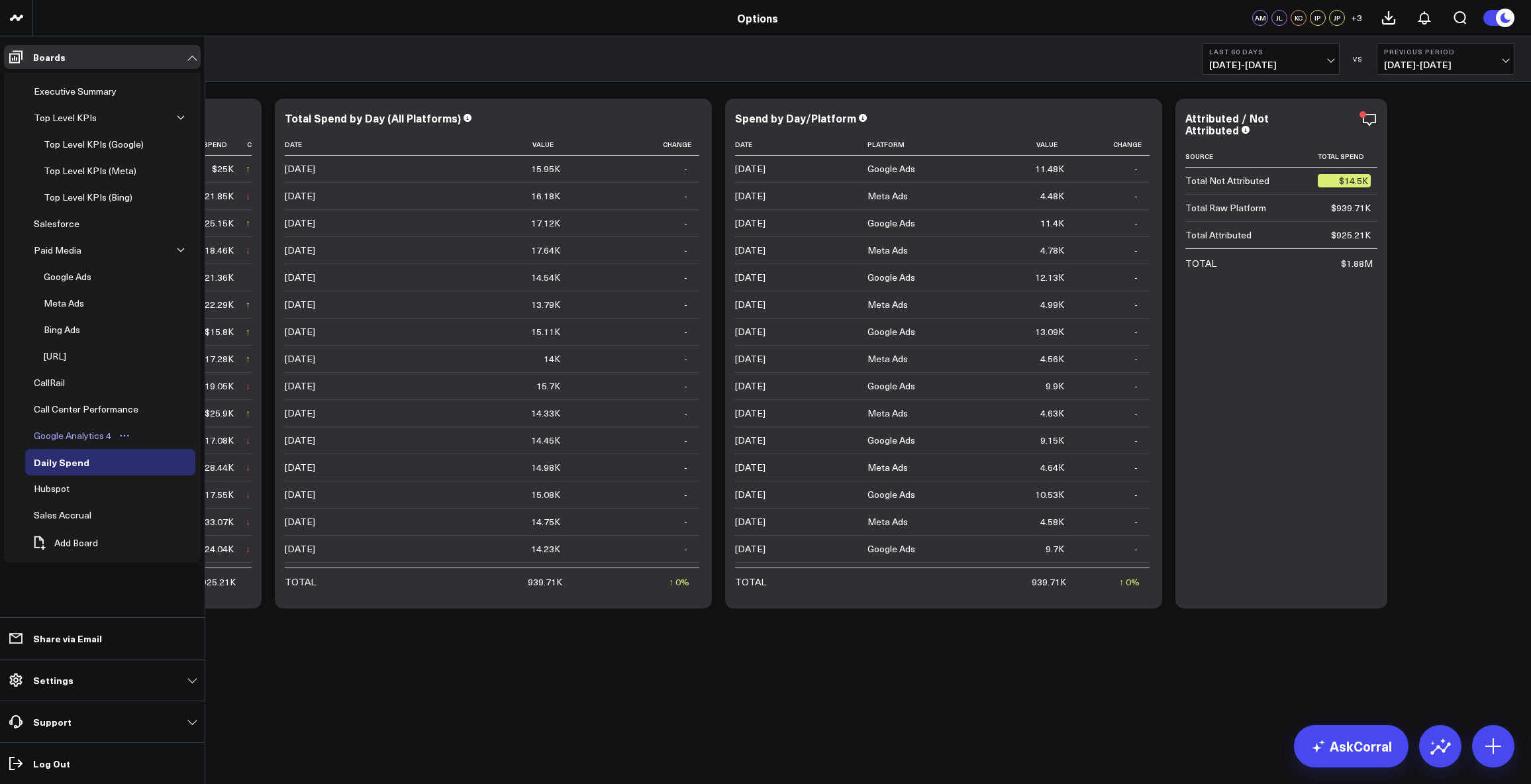
click at [51, 432] on div "Google Analytics 4" at bounding box center [72, 436] width 84 height 16
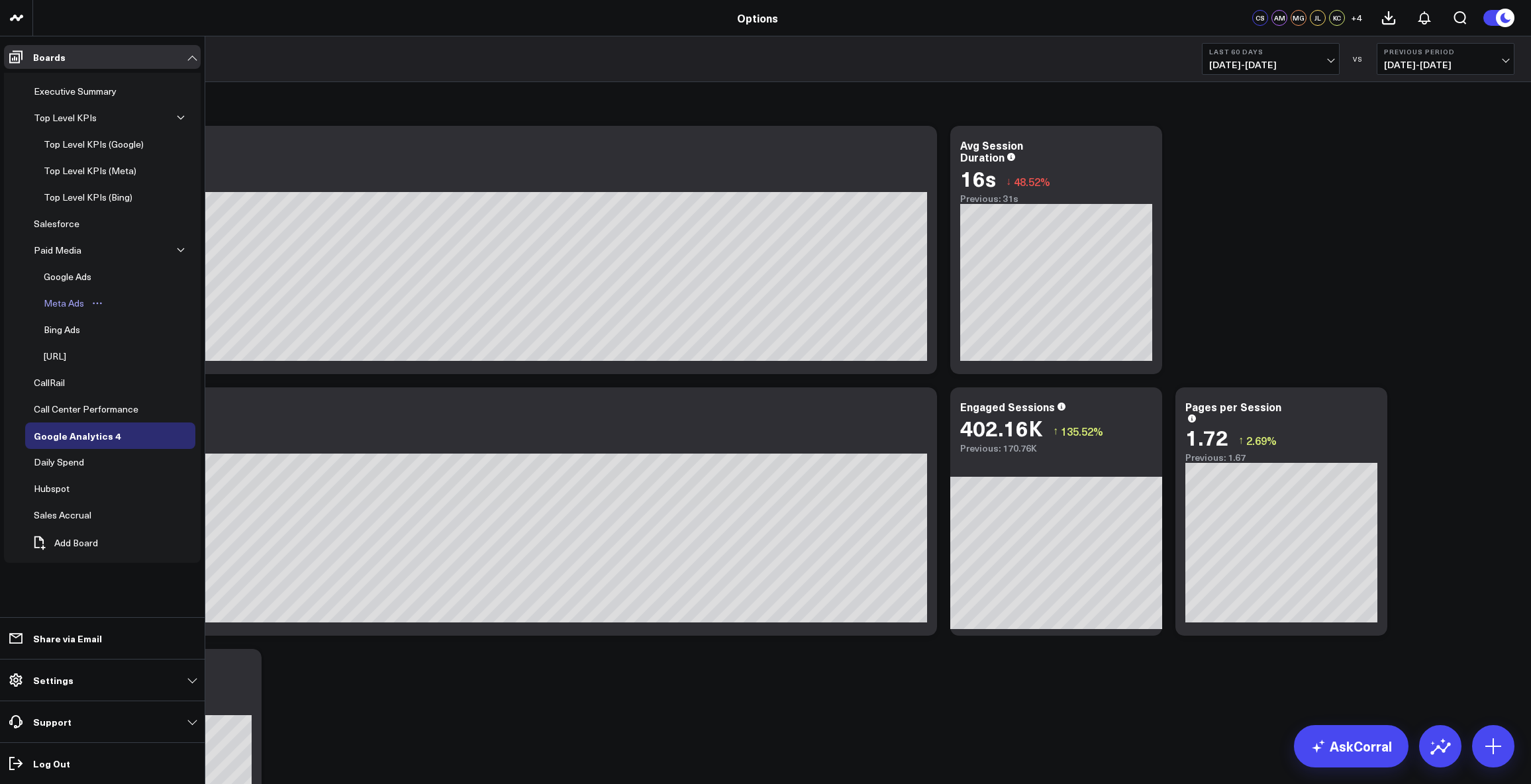
click at [71, 305] on div "Meta Ads" at bounding box center [63, 303] width 47 height 16
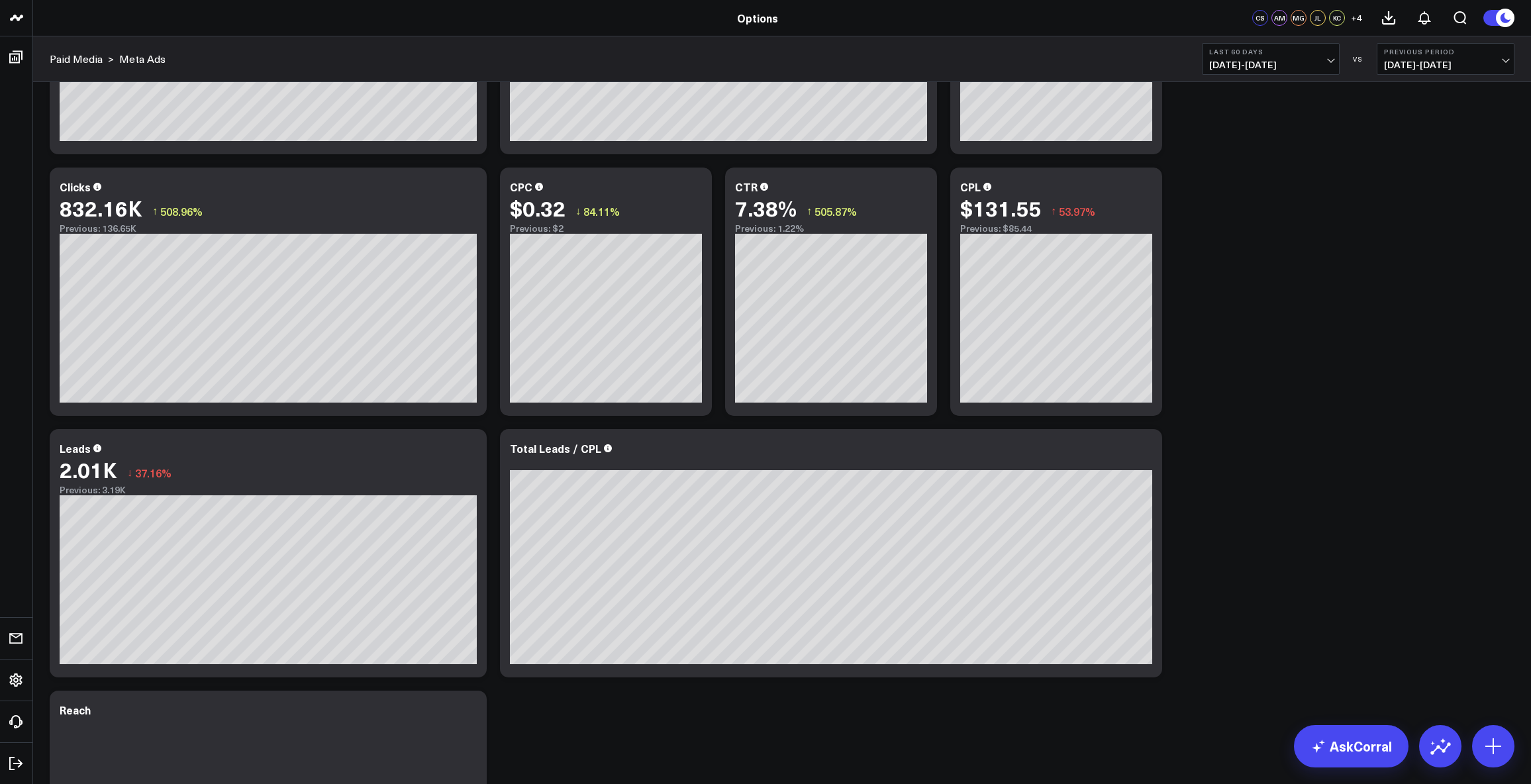
scroll to position [415, 0]
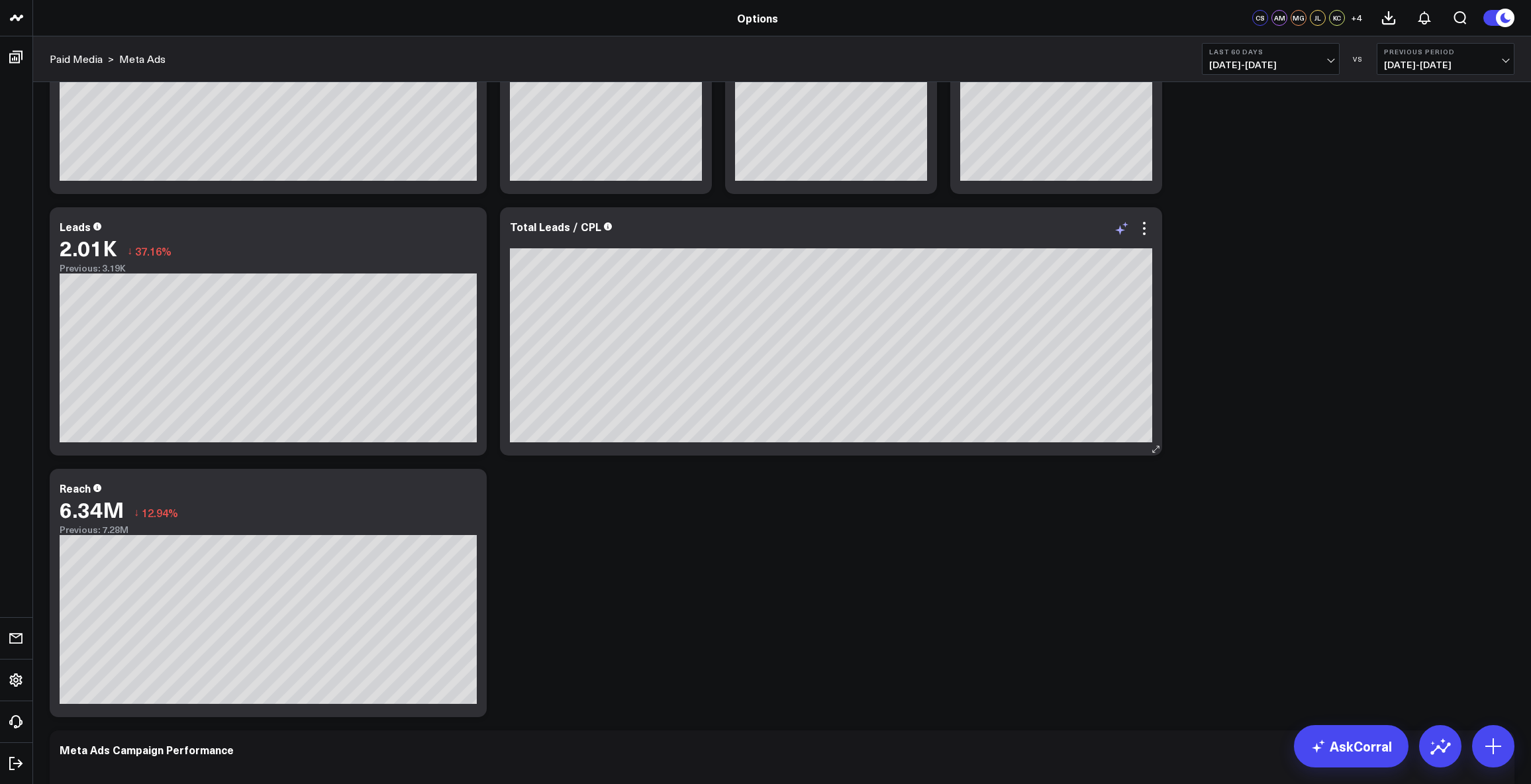
click at [1123, 228] on icon at bounding box center [1121, 228] width 16 height 16
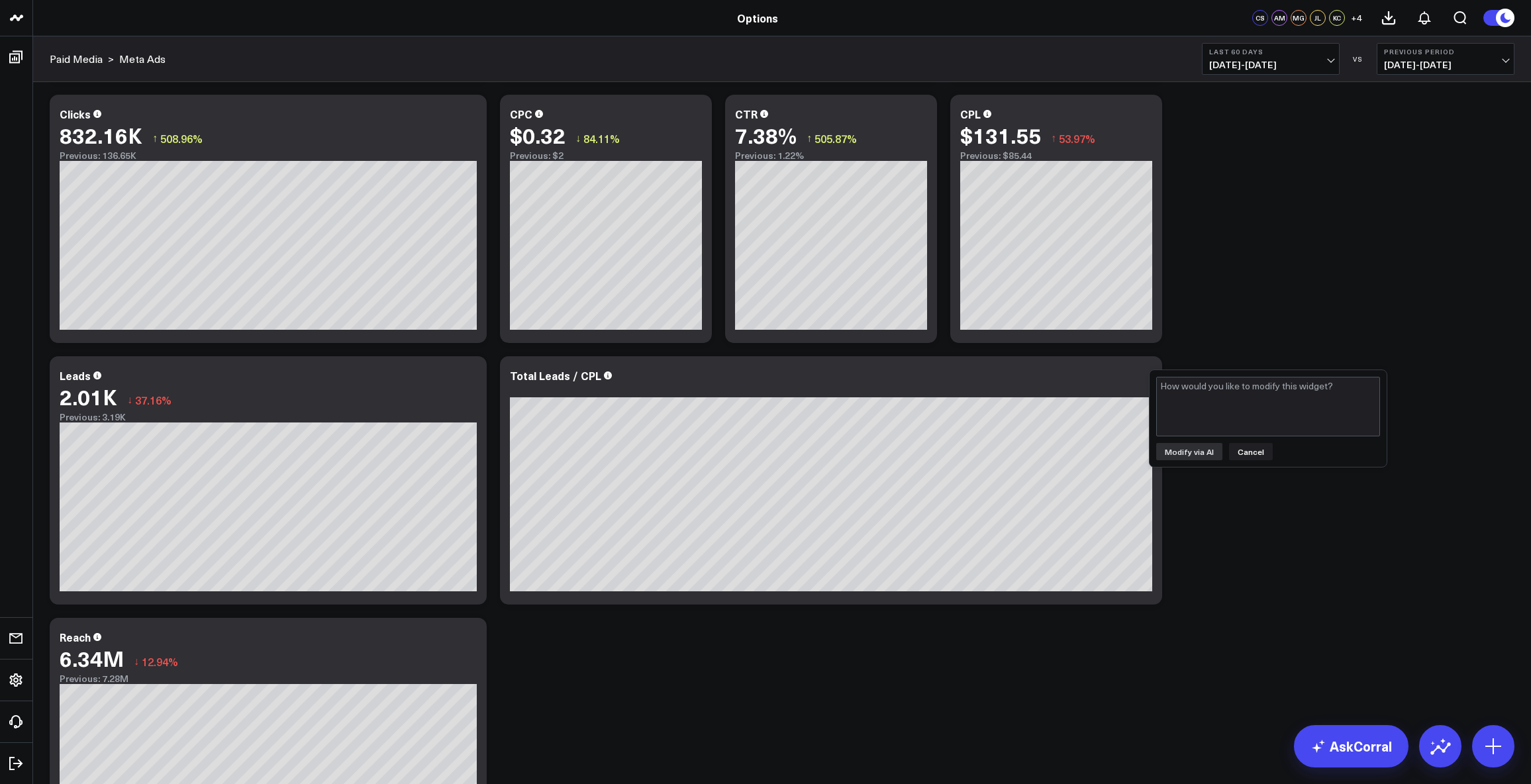
scroll to position [268, 0]
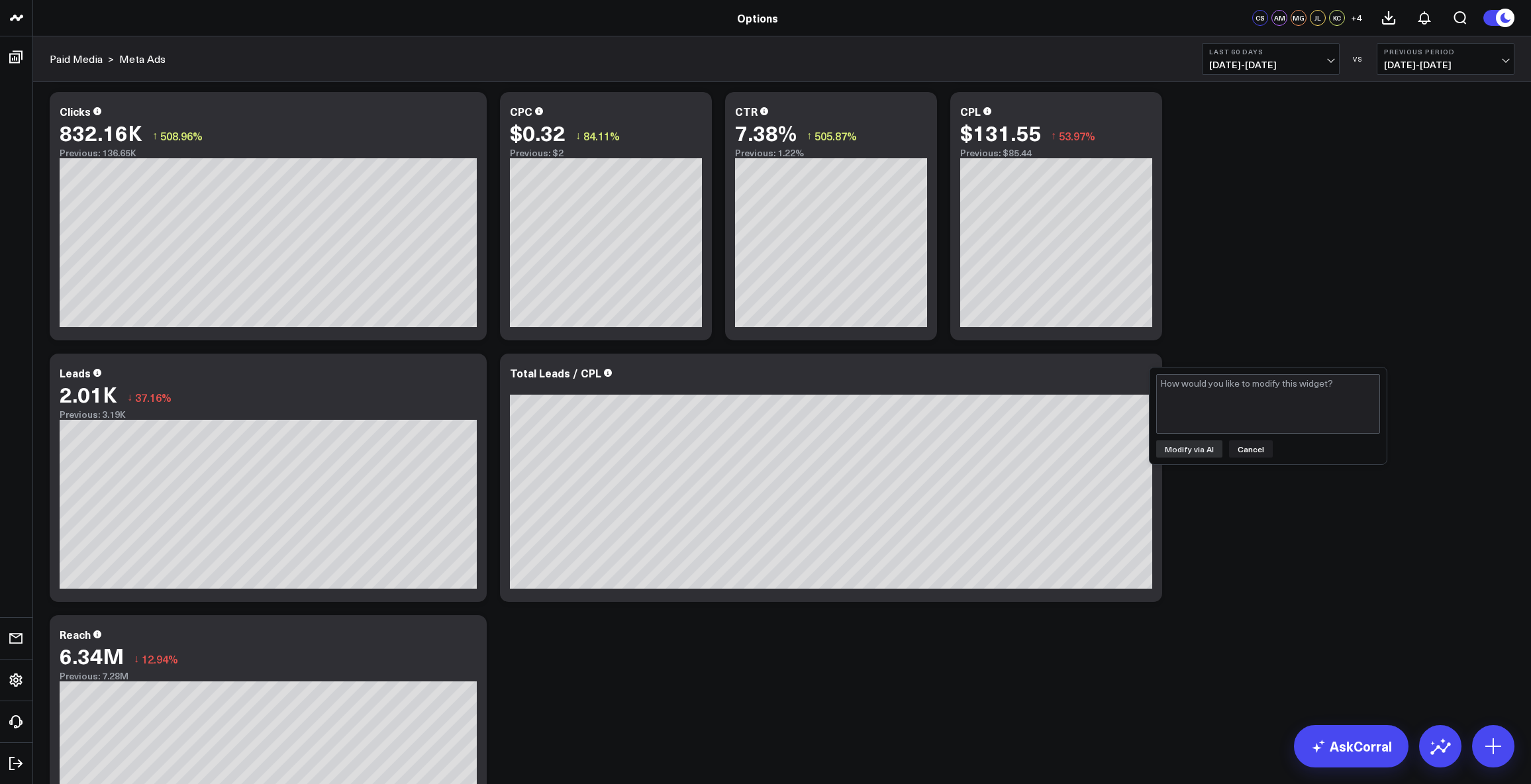
click at [787, 690] on div "Modify via AI Copy link to widget Ask support Remove Create linked copy Executi…" at bounding box center [782, 477] width 1478 height 1308
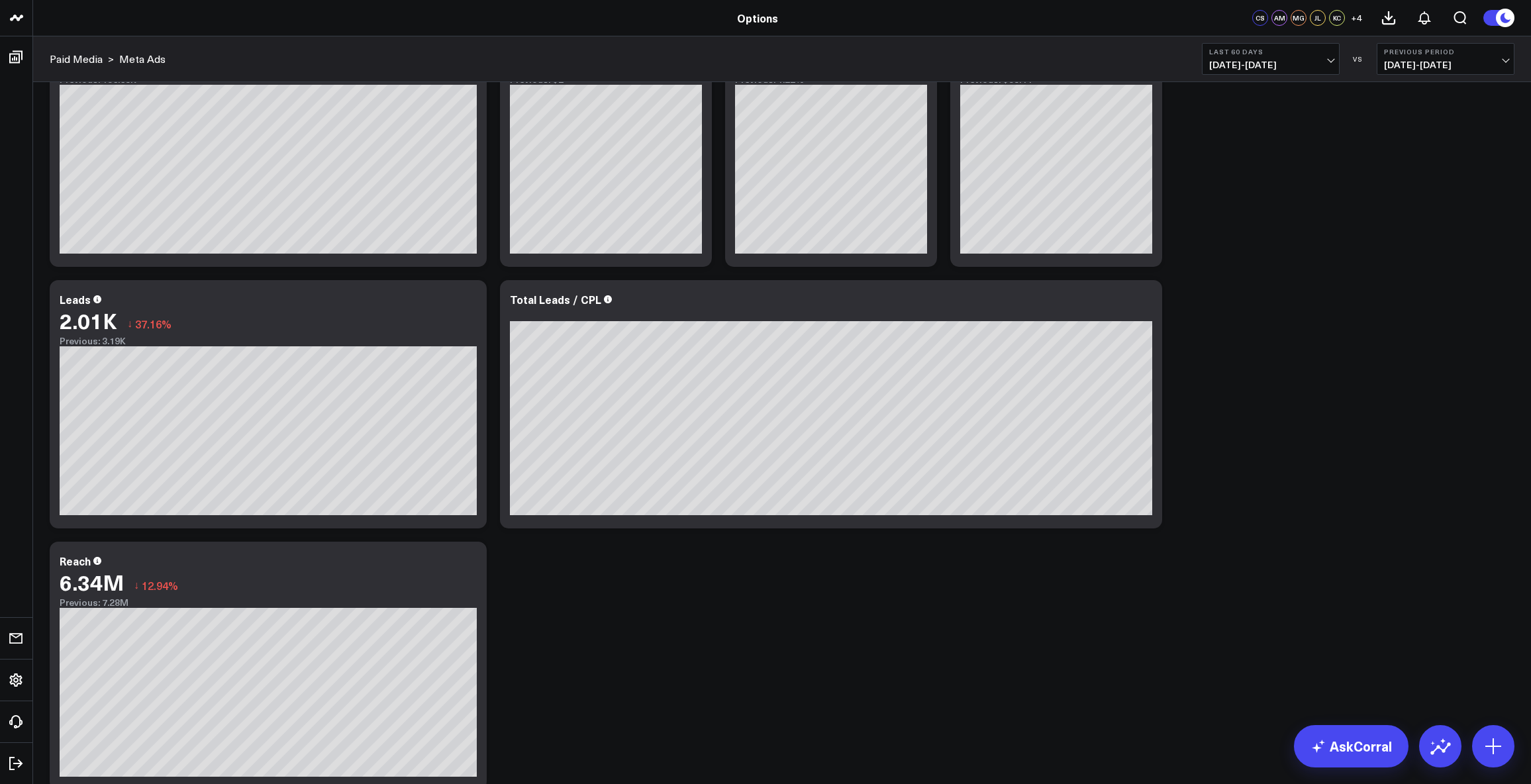
scroll to position [294, 0]
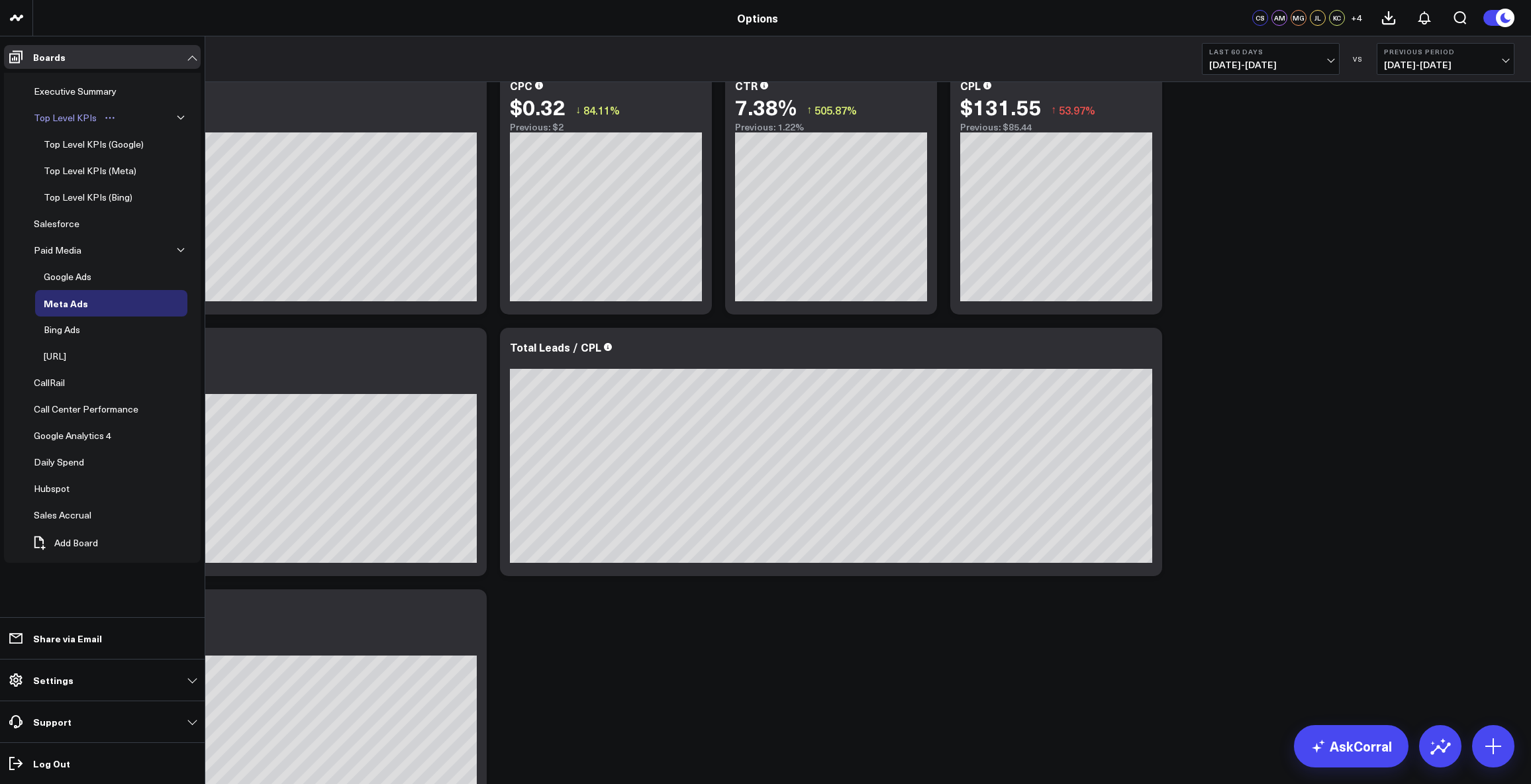
click at [74, 116] on div "Top Level KPIs" at bounding box center [65, 118] width 70 height 16
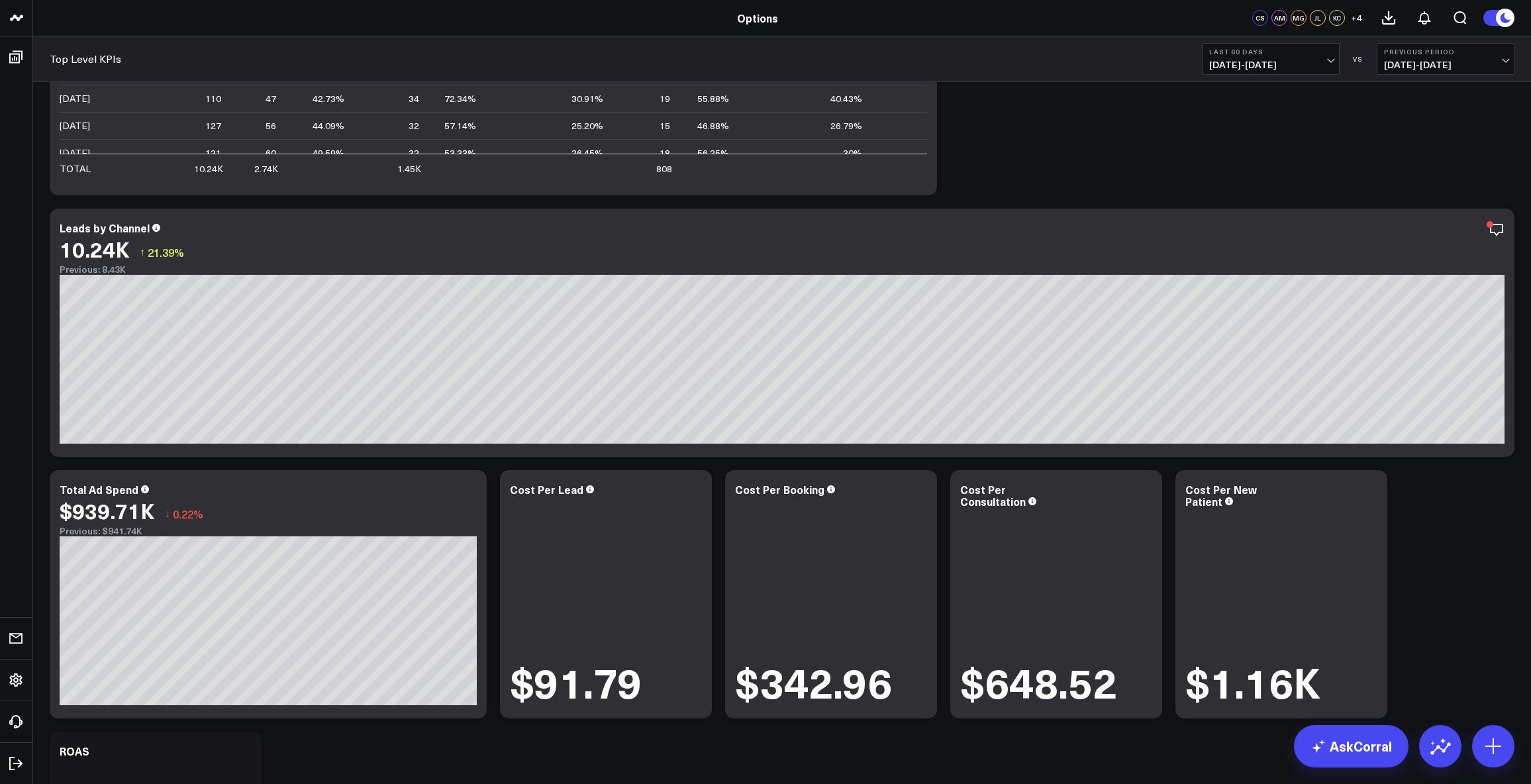
scroll to position [810, 0]
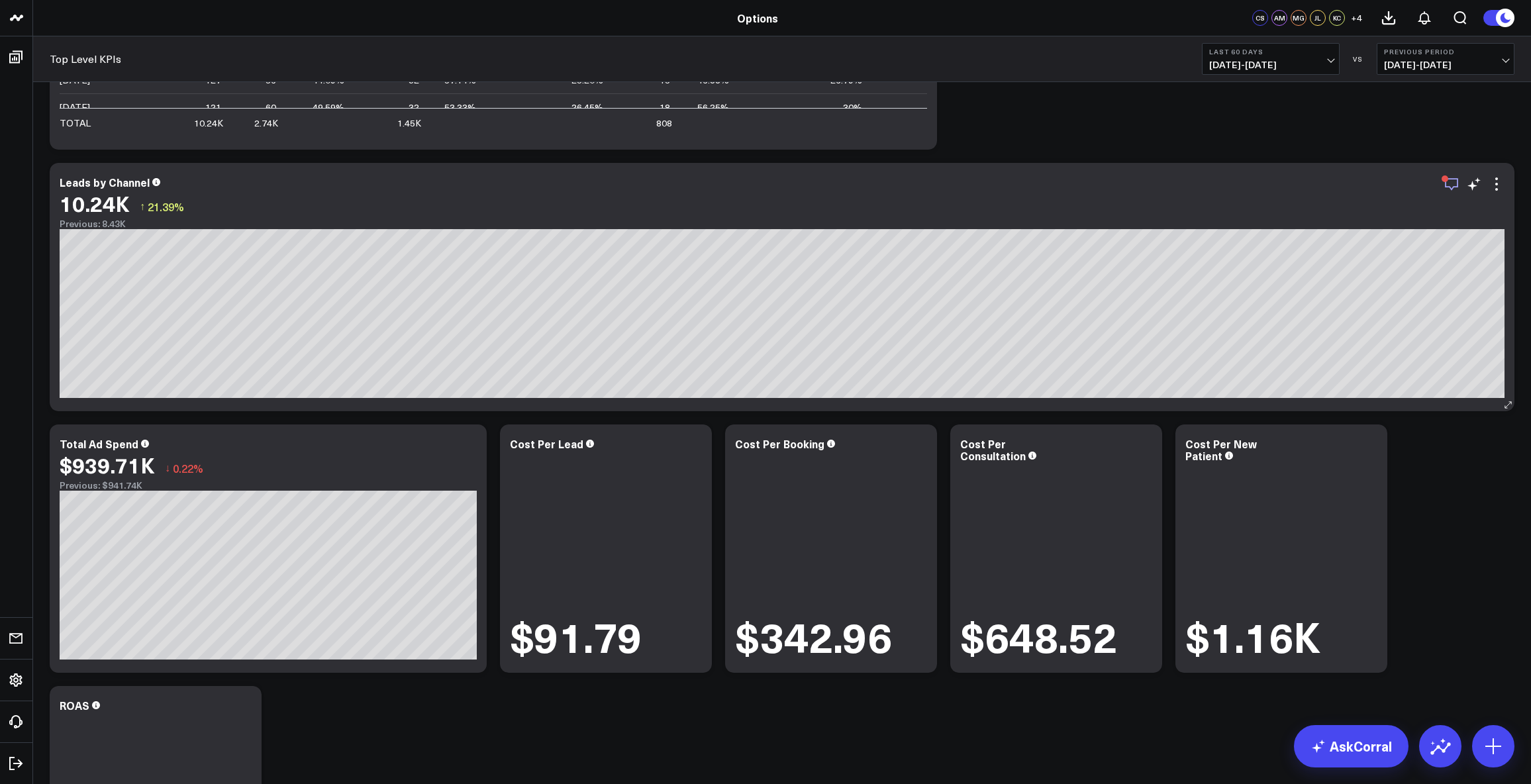
click at [1450, 184] on icon "button" at bounding box center [1451, 184] width 16 height 16
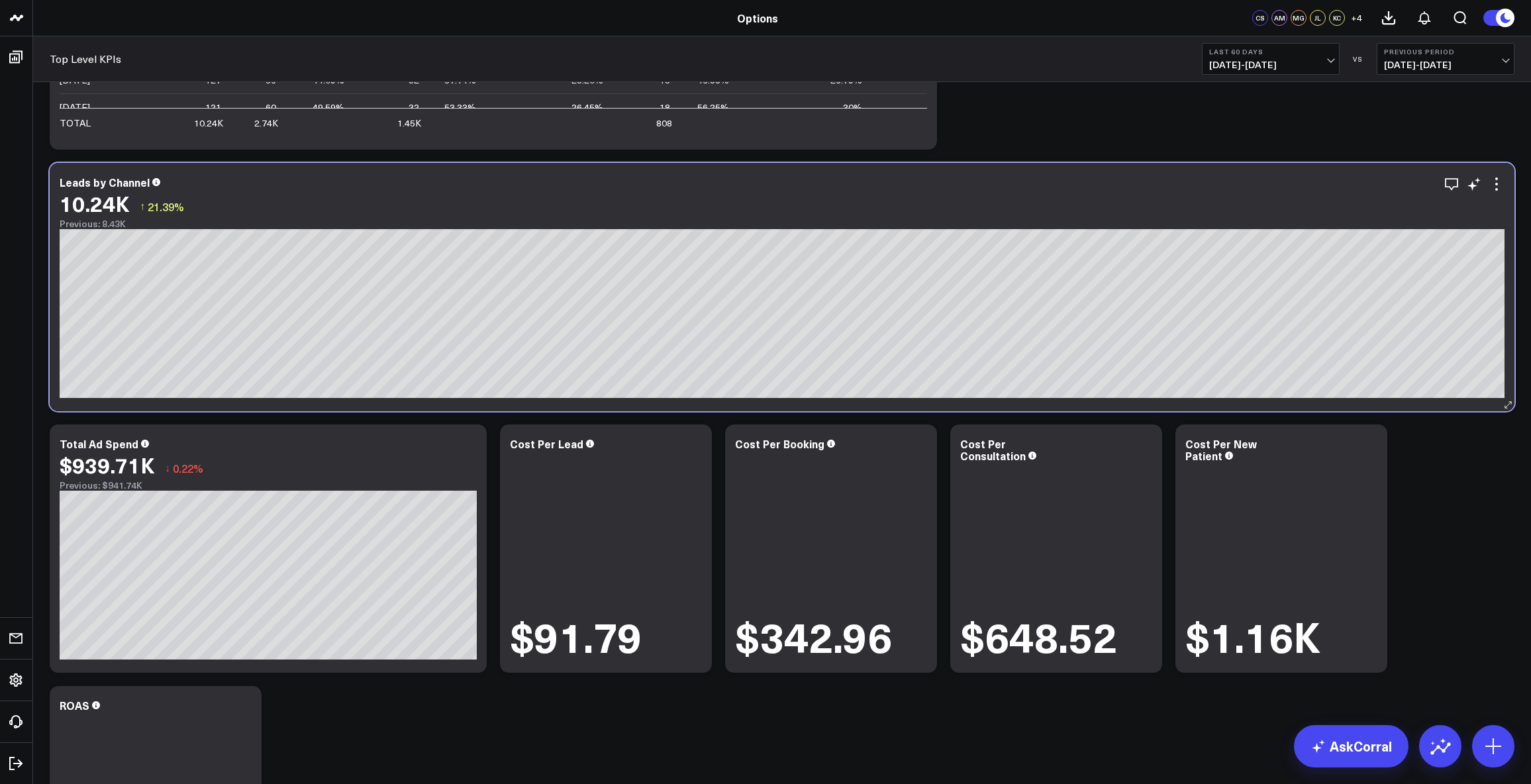
click at [1226, 200] on div "10.24K ↑ 21.39%" at bounding box center [782, 203] width 1445 height 24
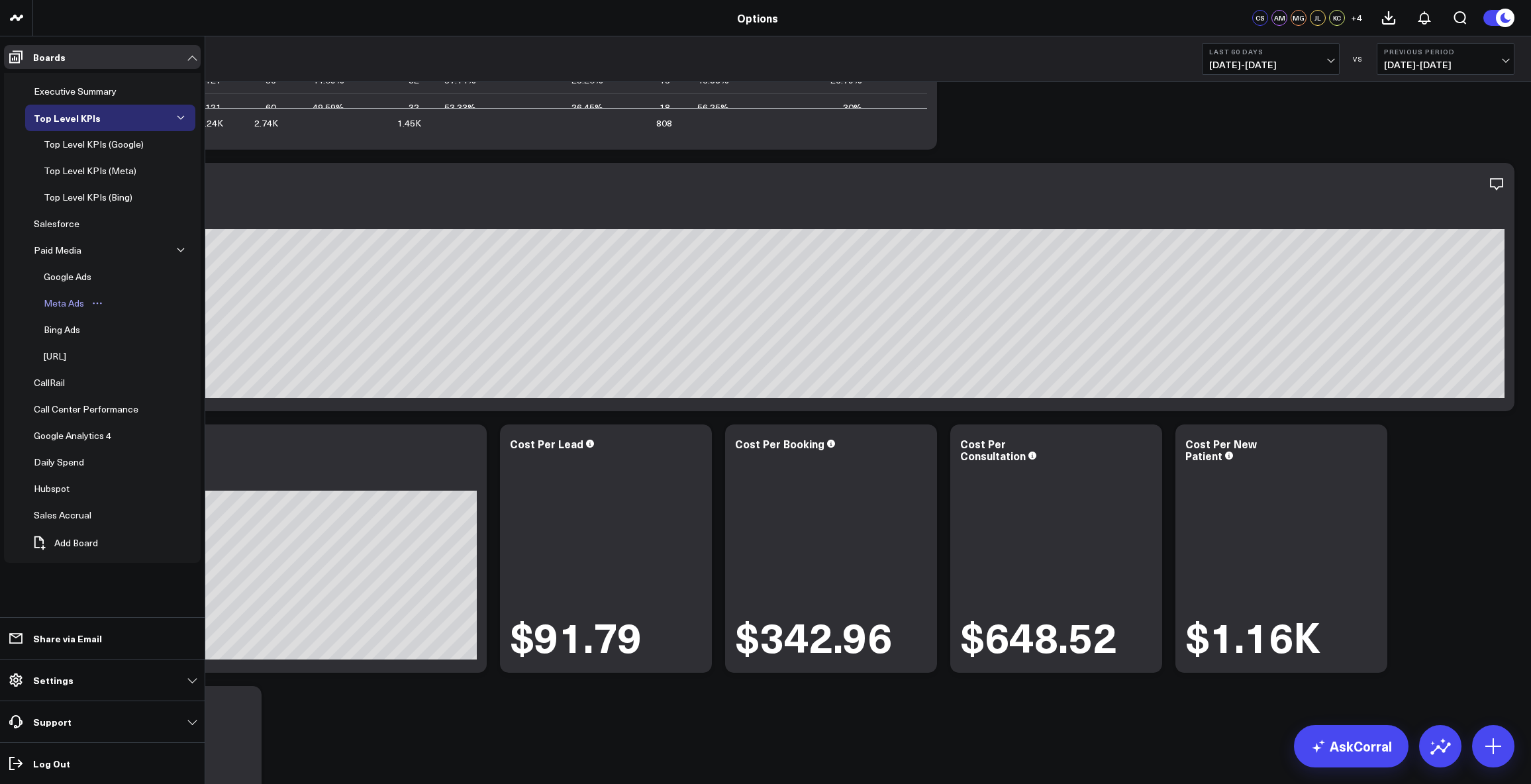
click at [67, 305] on div "Meta Ads" at bounding box center [63, 303] width 47 height 16
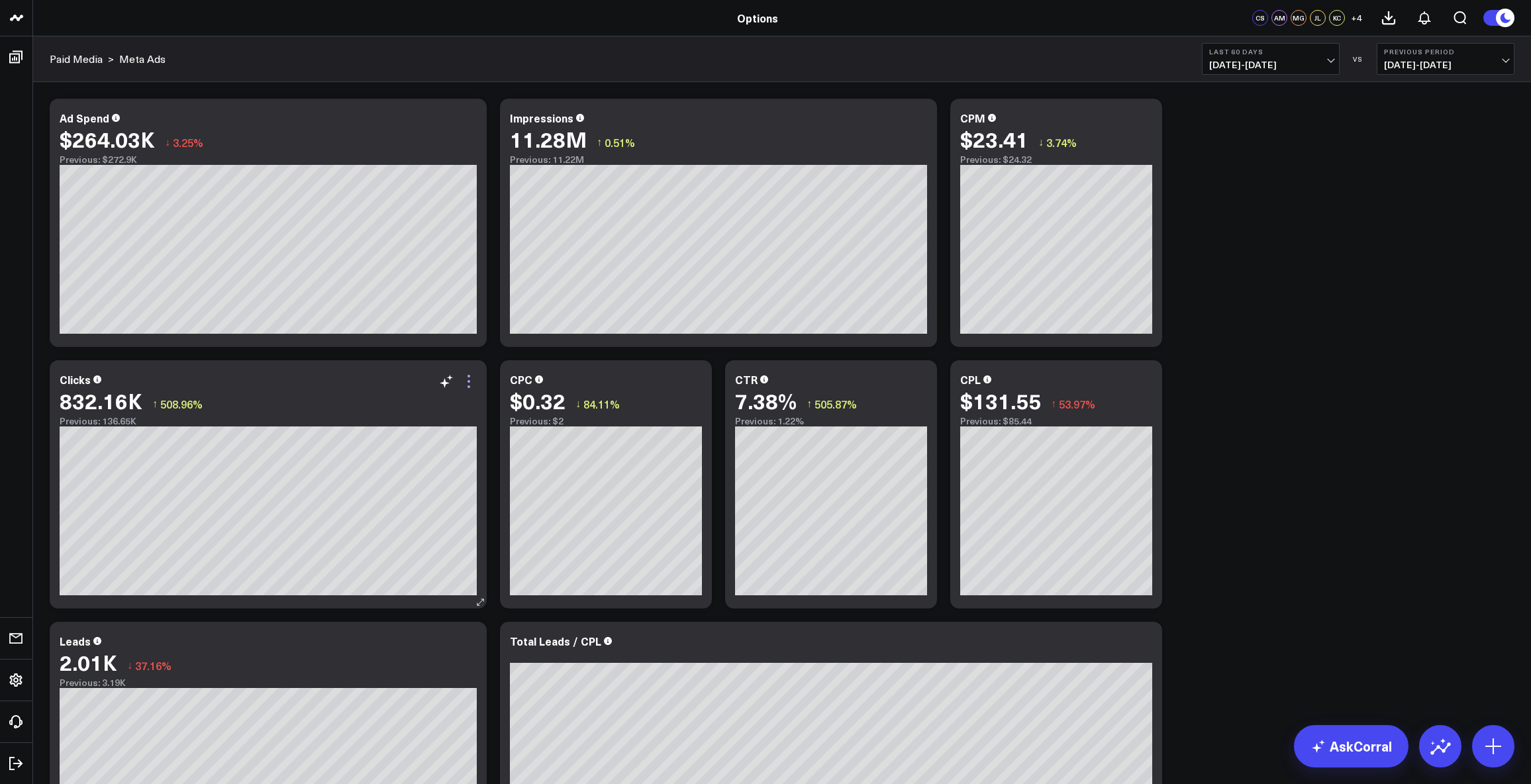
click at [469, 384] on icon at bounding box center [469, 381] width 16 height 16
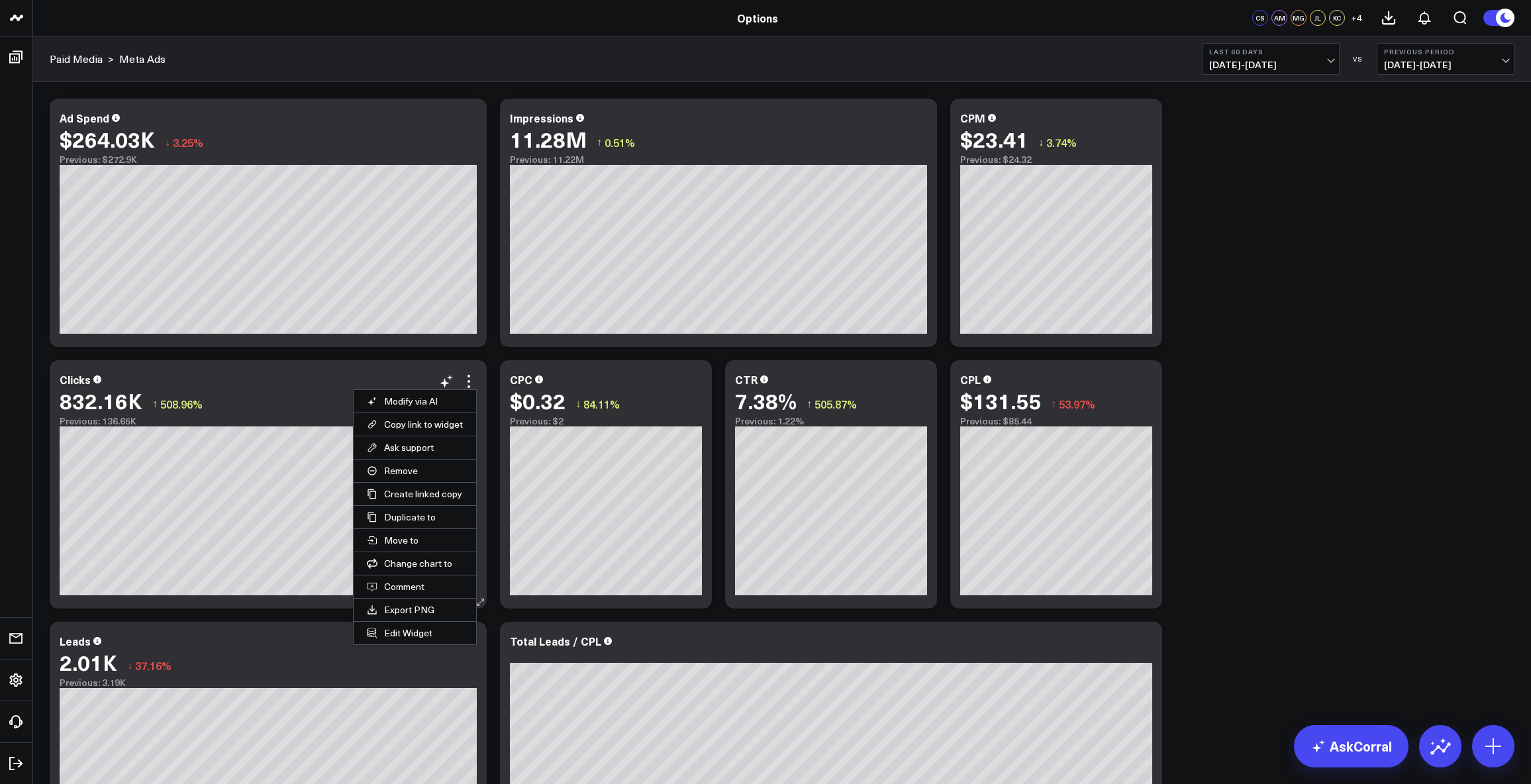
click at [327, 386] on div "Clicks 832.16K ↑ 508.96% Previous: 136.65K" at bounding box center [269, 400] width 417 height 53
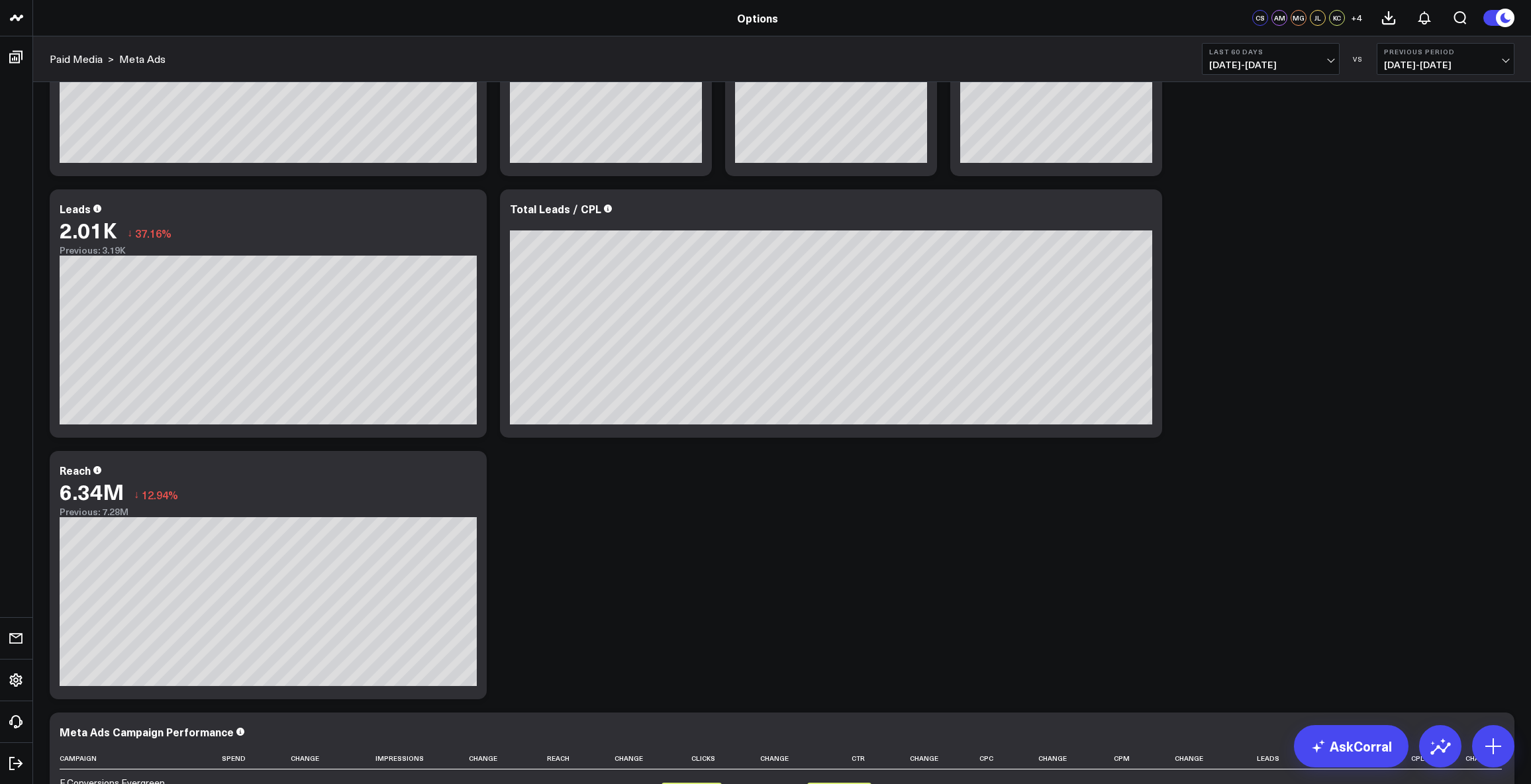
scroll to position [651, 0]
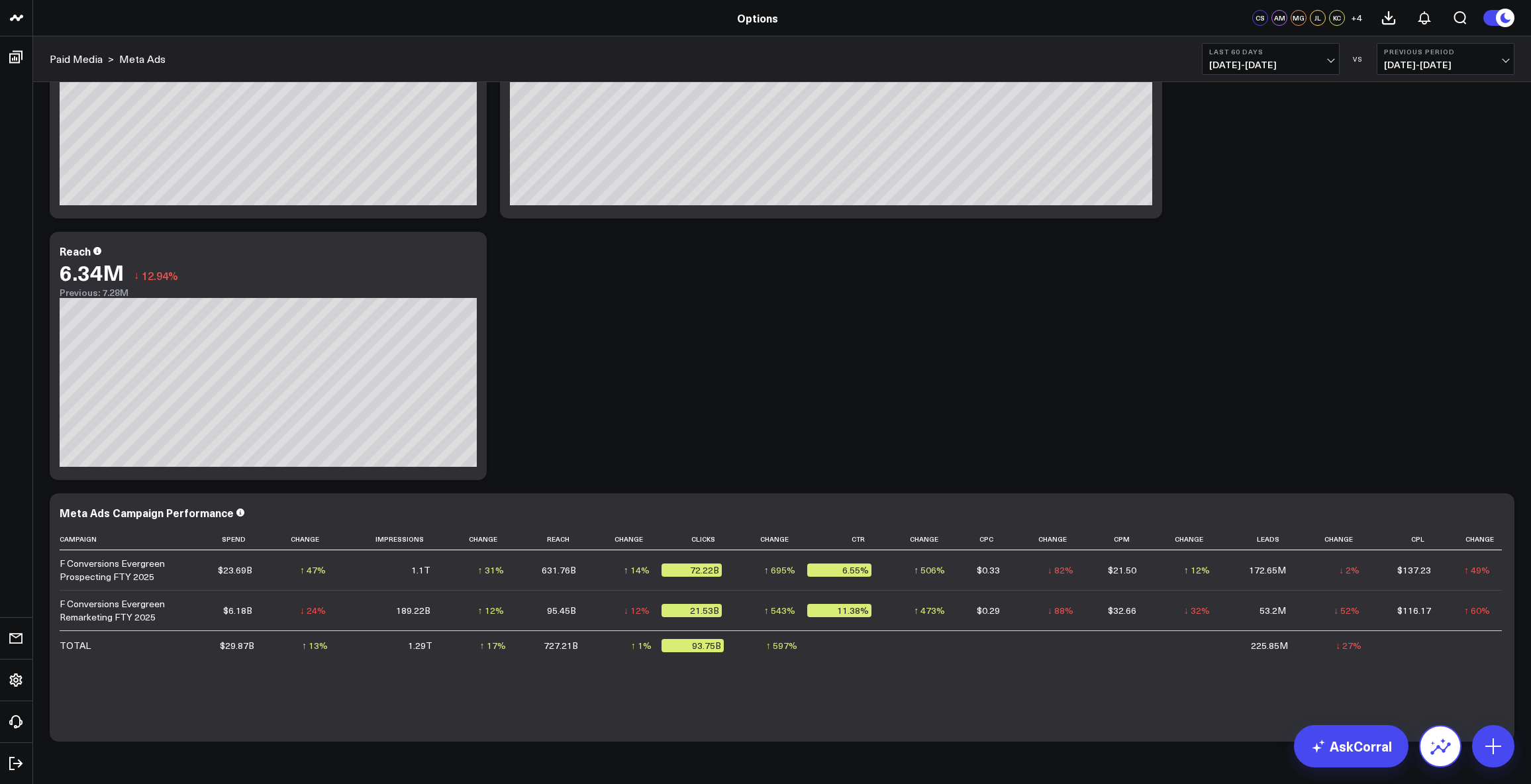
click at [1438, 744] on icon at bounding box center [1440, 746] width 21 height 21
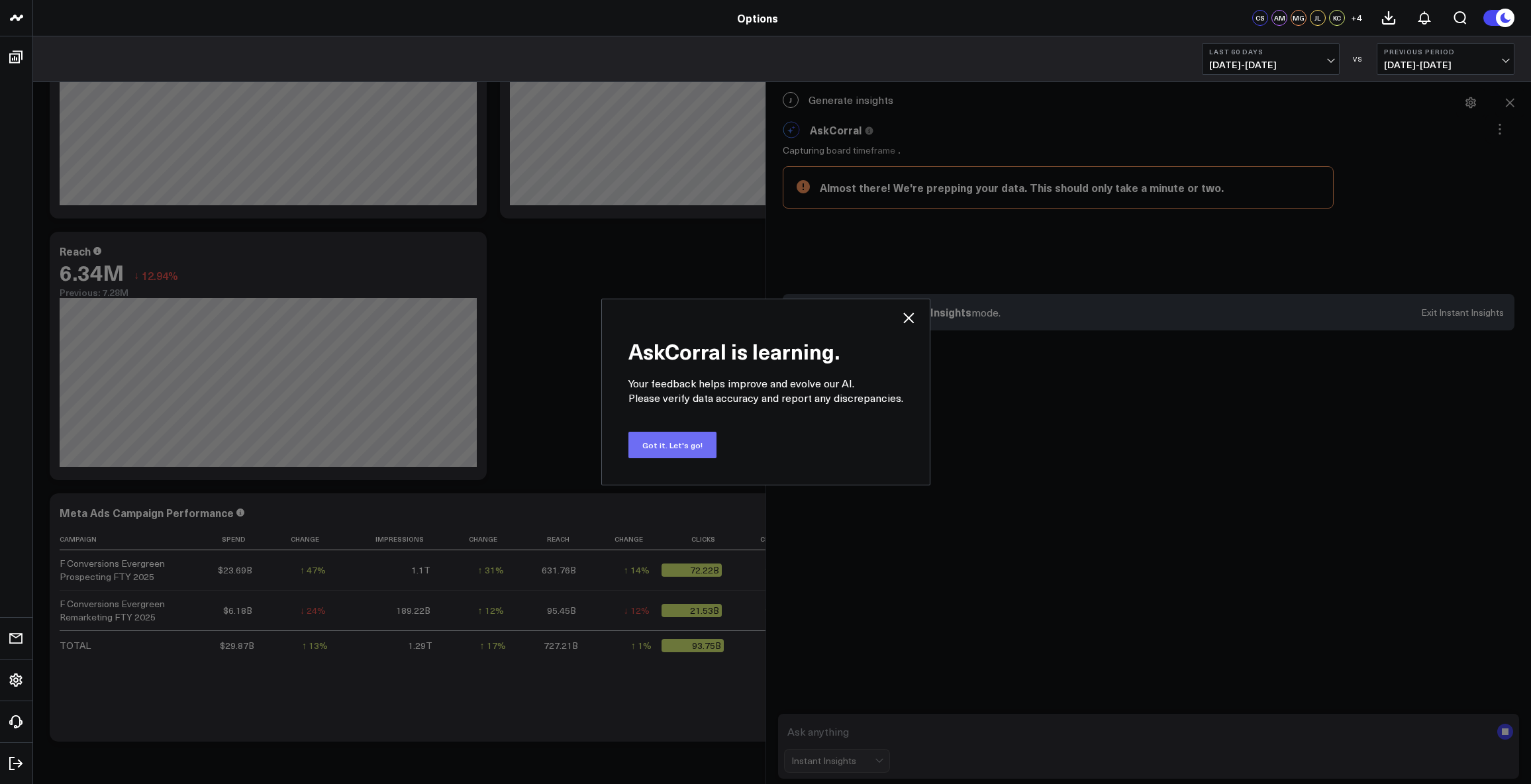
click at [687, 444] on button "Got it. Let's go!" at bounding box center [672, 445] width 88 height 27
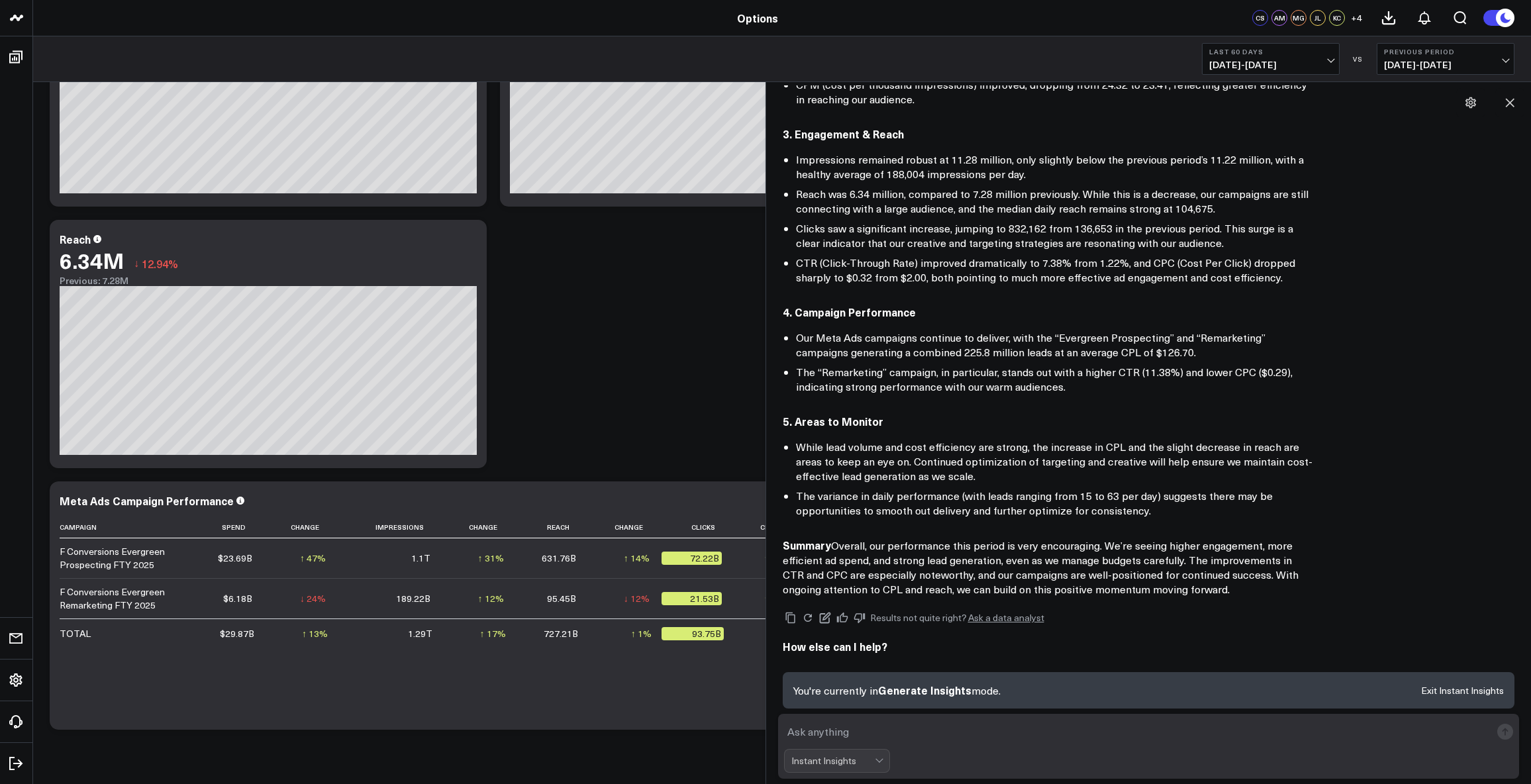
scroll to position [695, 0]
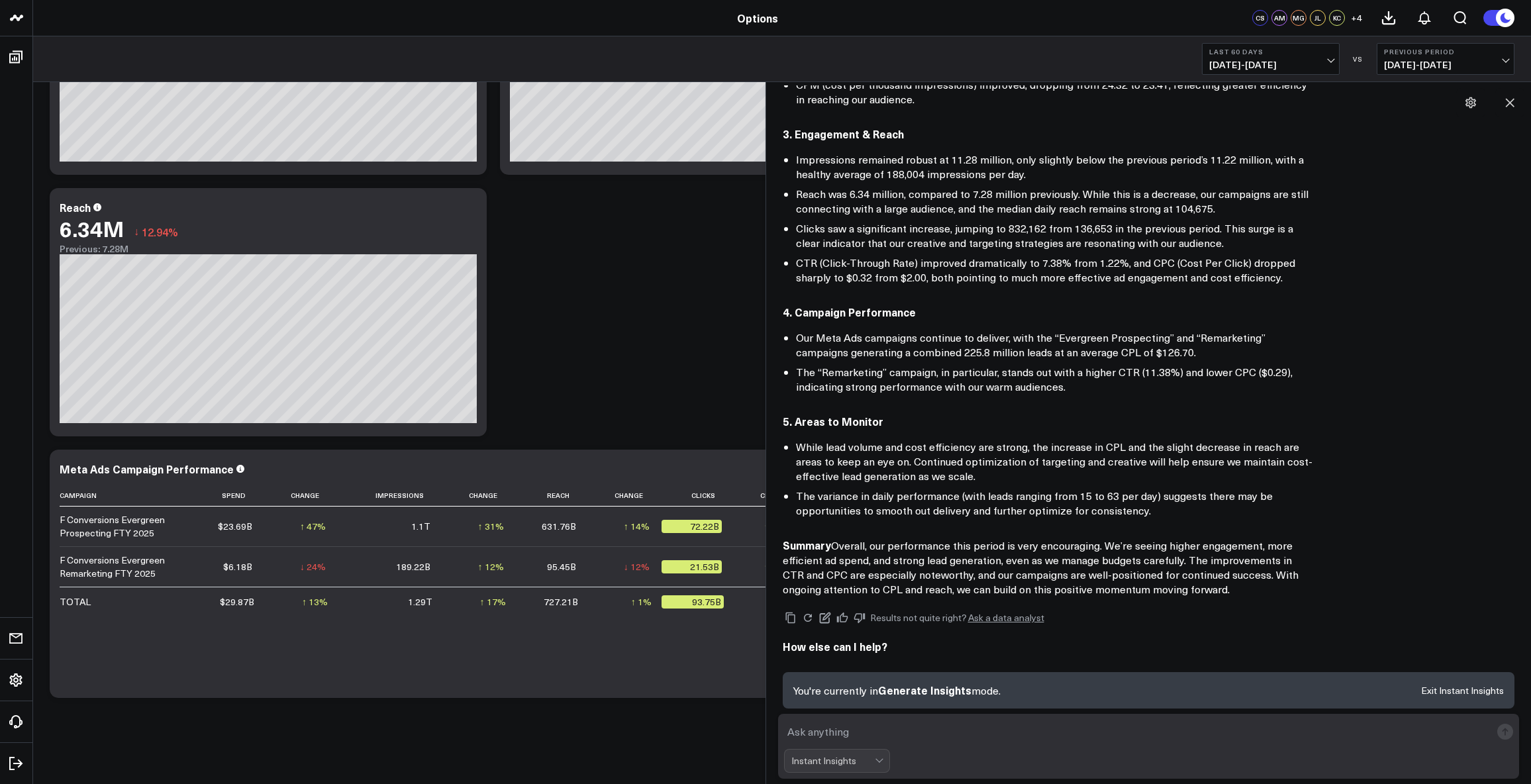
click at [989, 723] on textarea at bounding box center [1137, 732] width 707 height 24
type textarea "How do we lower our CPL?"
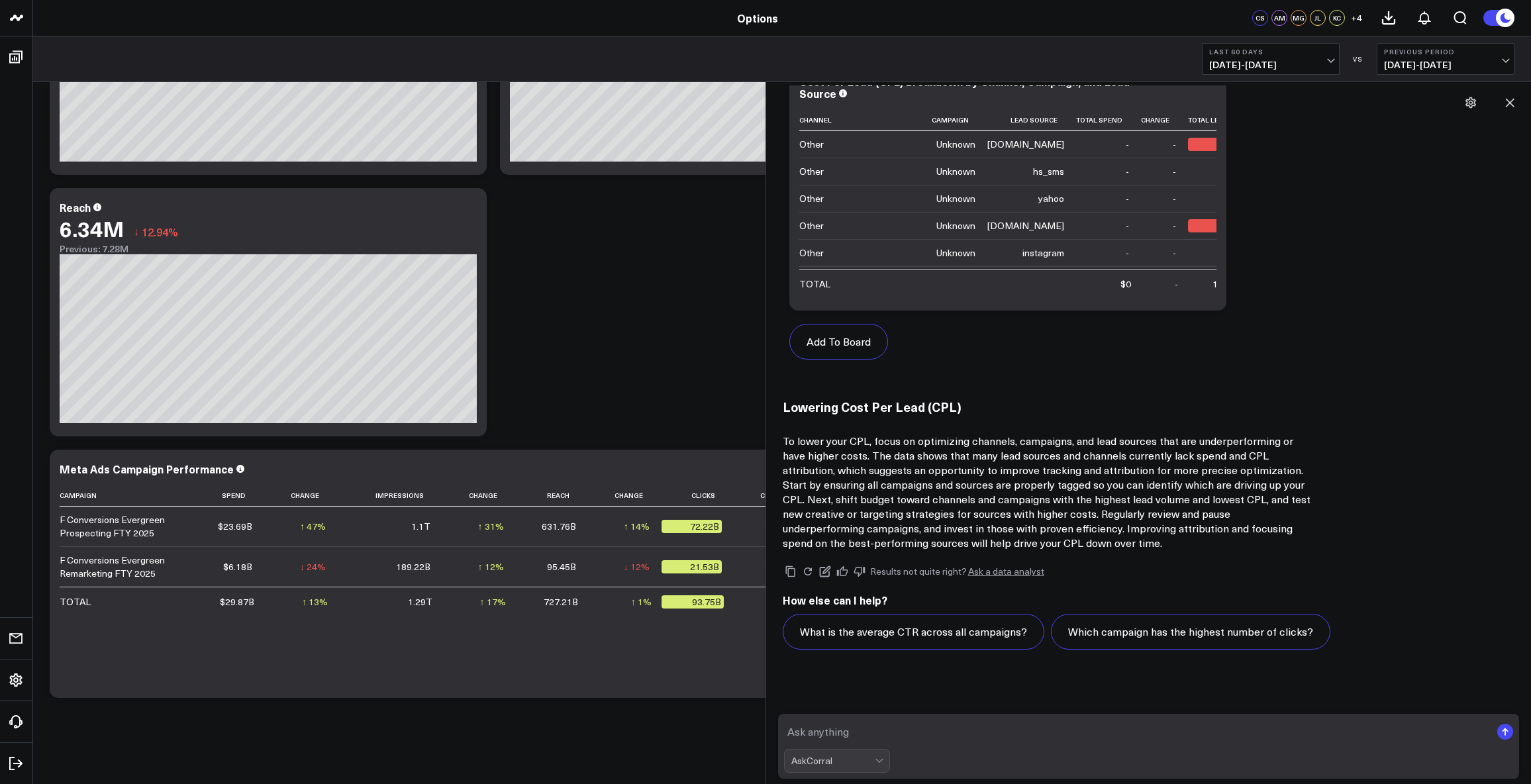
scroll to position [1471, 0]
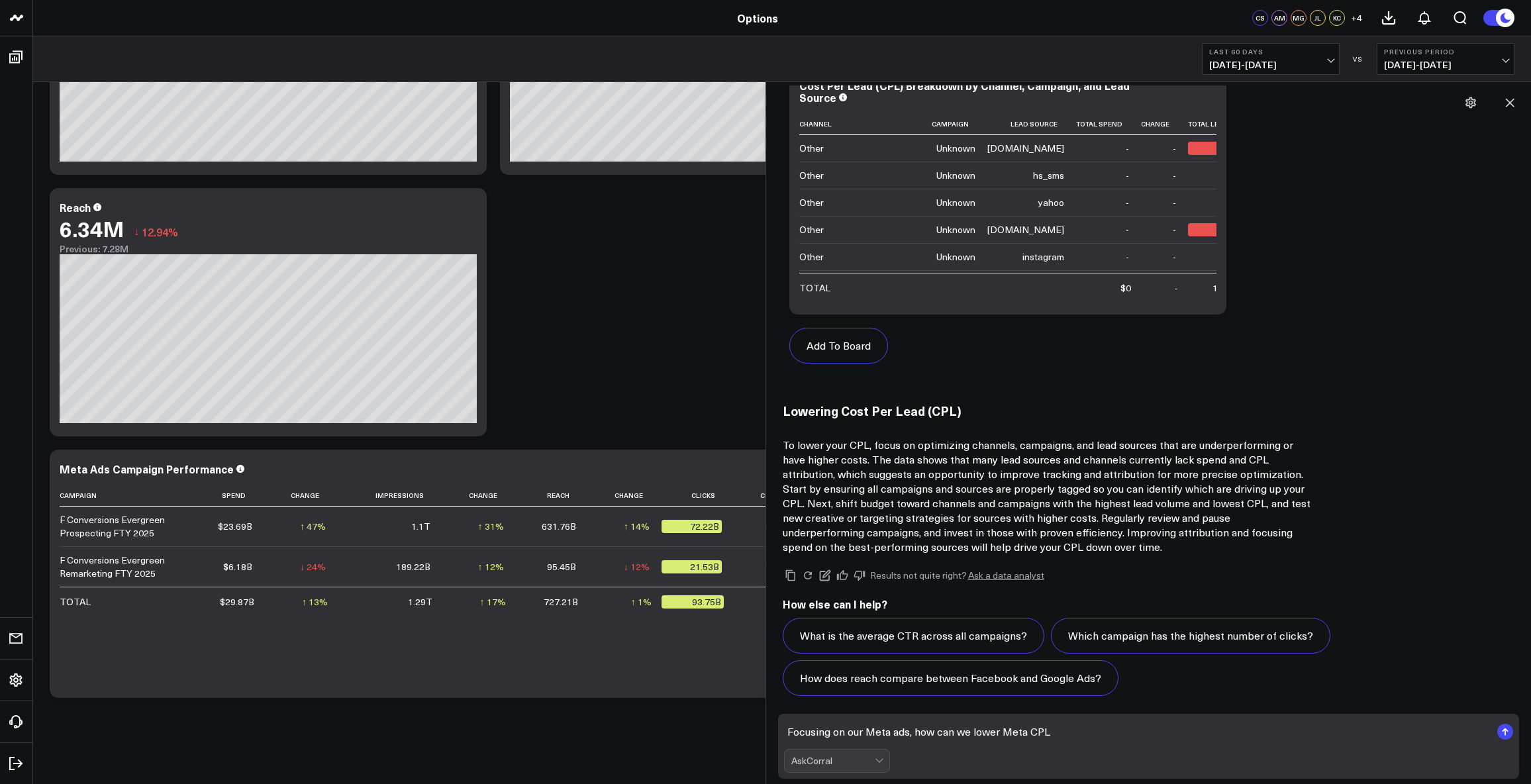
type textarea "Focusing on our Meta ads, how can we lower Meta CPL?"
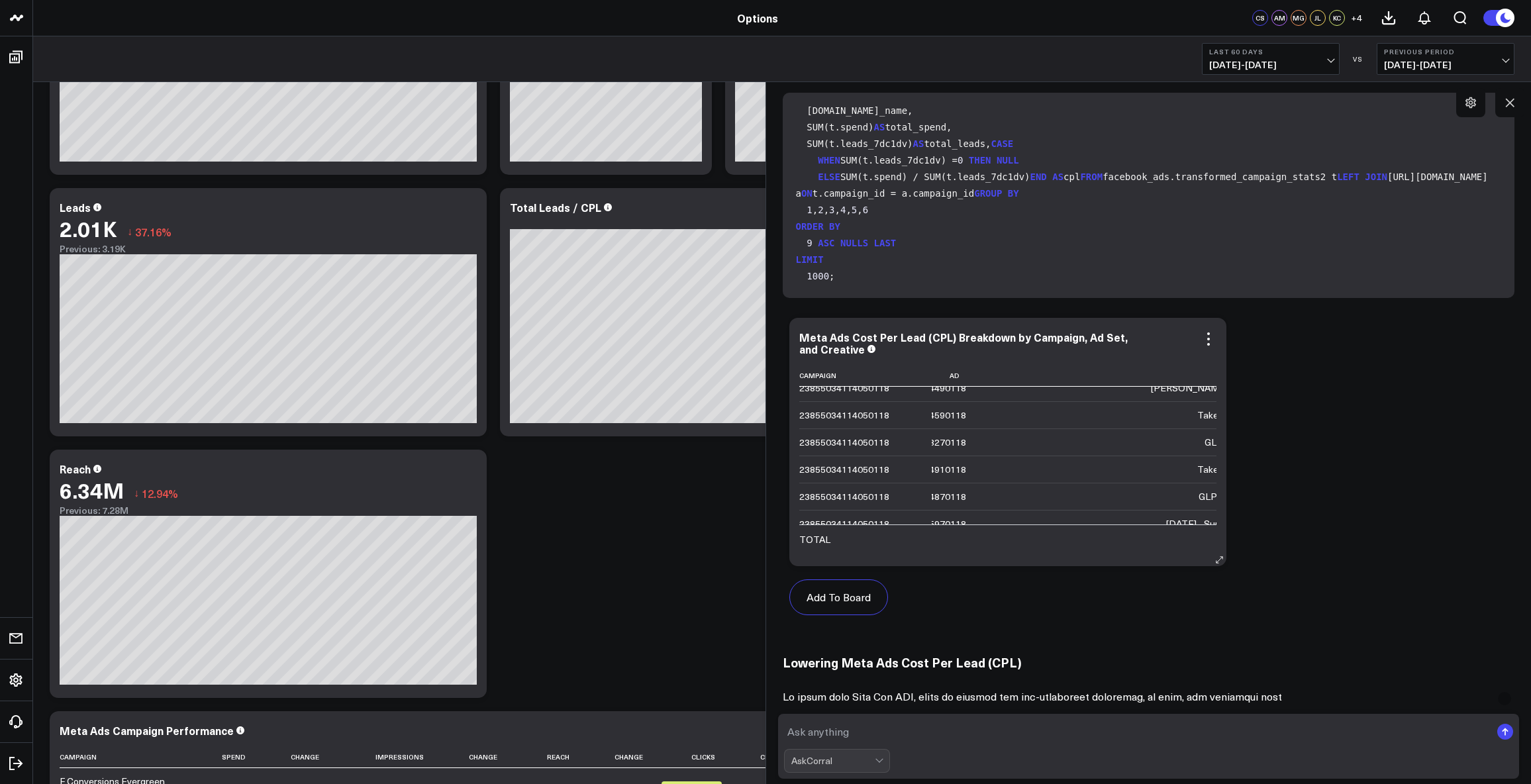
scroll to position [0, 968]
click at [1467, 393] on div "Add To Board Executive Summary Top Level KPIs Top Level KPIs (Google) Top Level…" at bounding box center [1149, 472] width 733 height 324
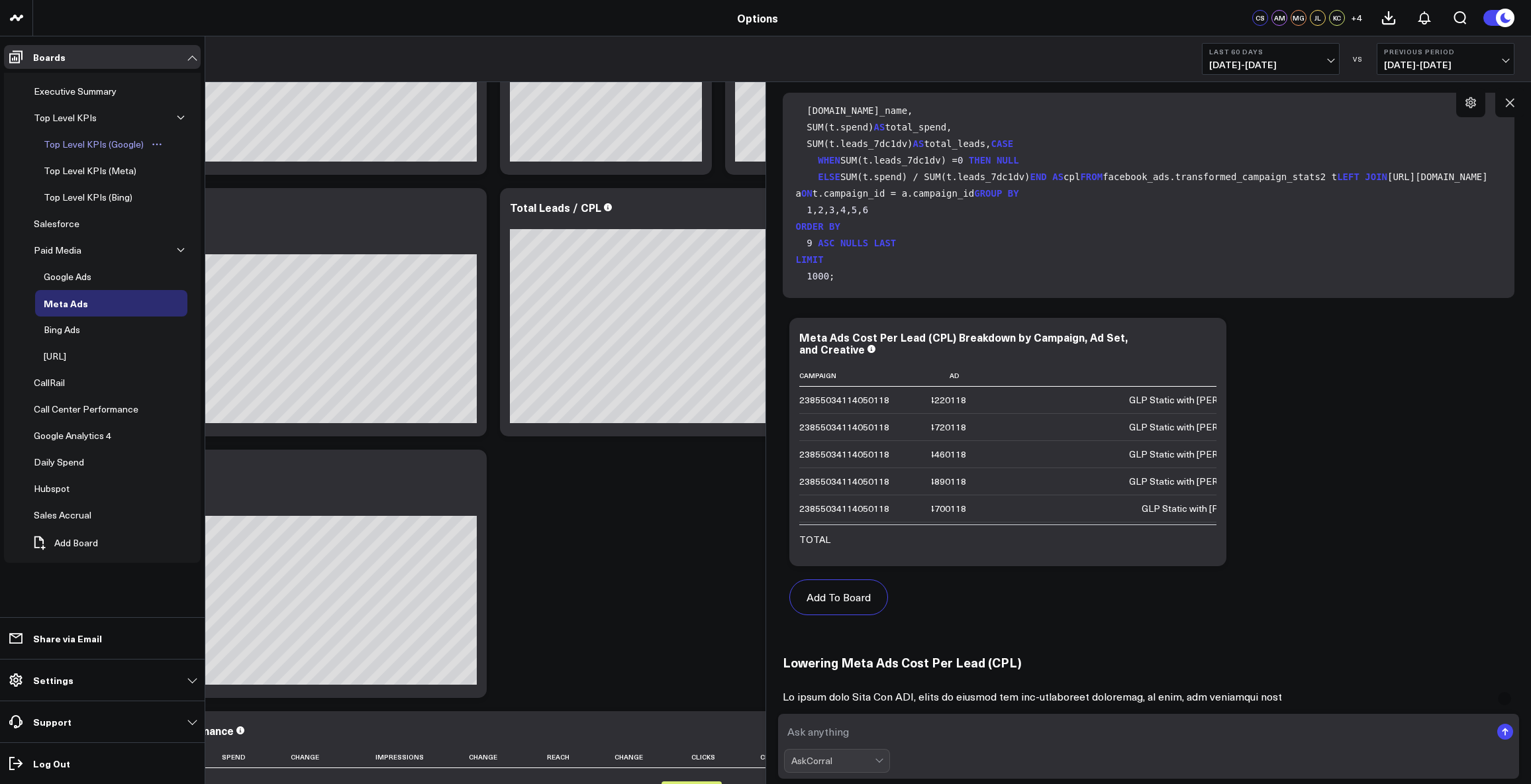
click at [65, 145] on div "Top Level KPIs (Google)" at bounding box center [93, 144] width 106 height 16
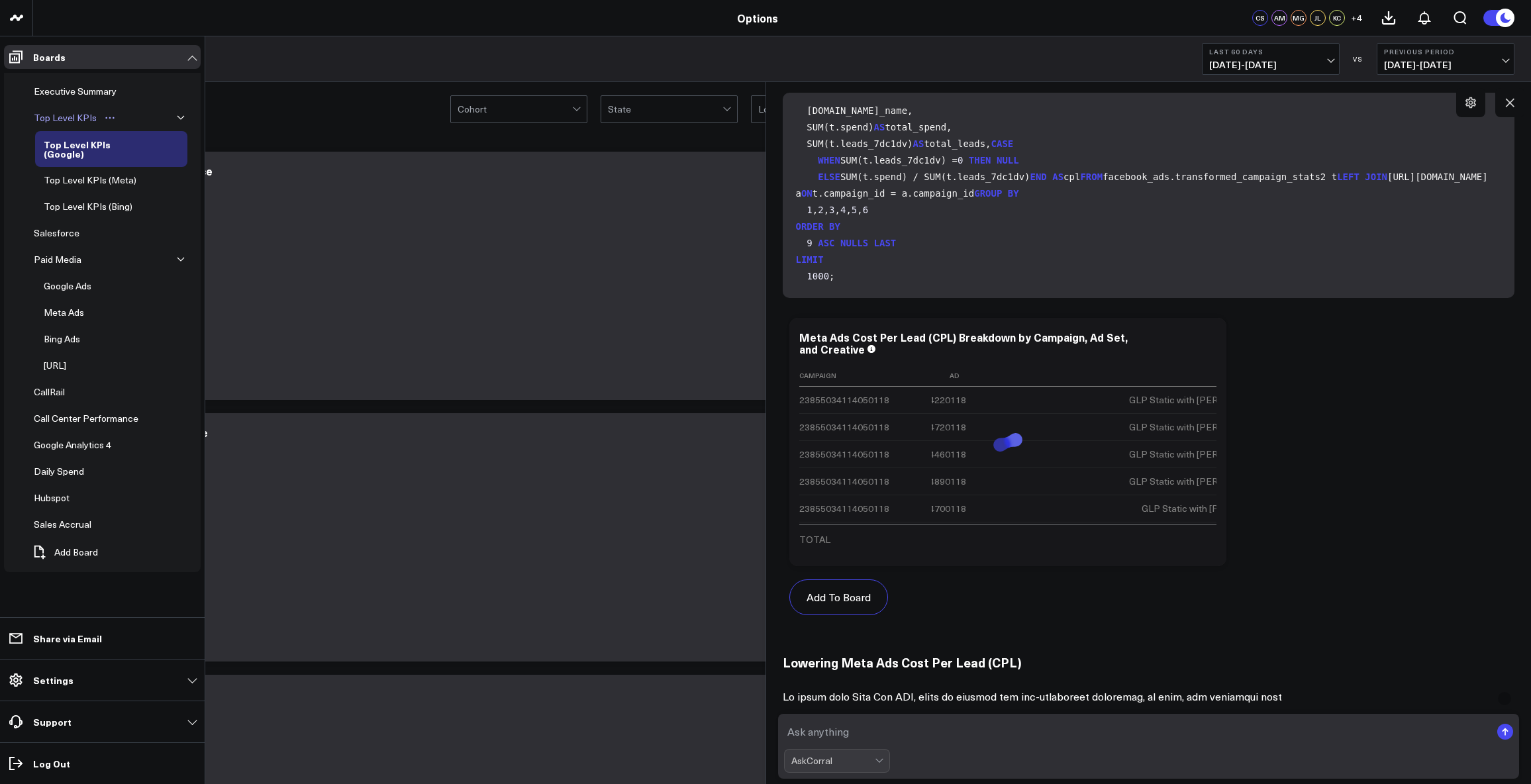
click at [61, 116] on div "Top Level KPIs" at bounding box center [65, 118] width 70 height 16
